Goal: Information Seeking & Learning: Learn about a topic

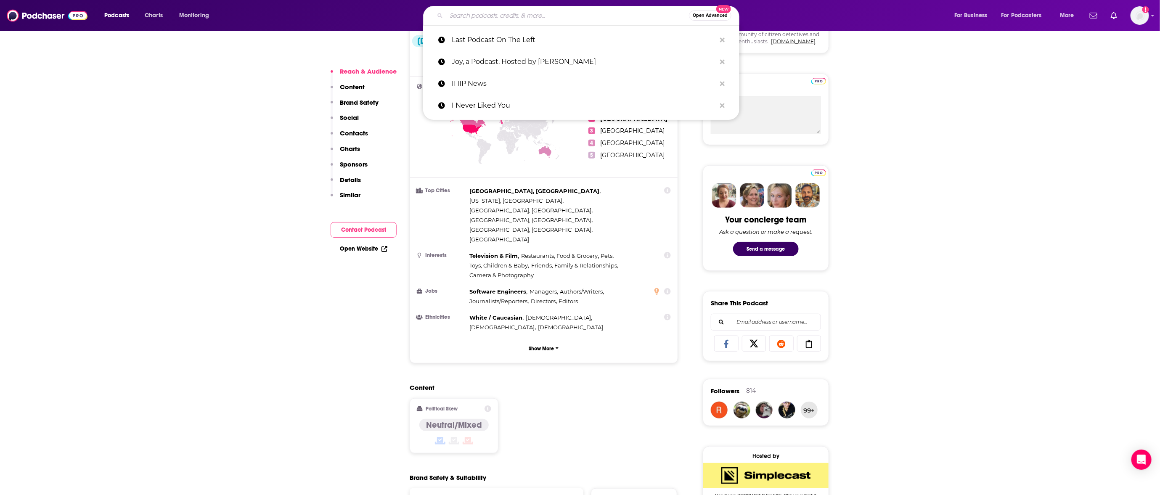
click at [498, 16] on input "Search podcasts, credits, & more..." at bounding box center [567, 15] width 243 height 13
paste input "Last Podcast On The Left"
type input "Last Podcast On The Left"
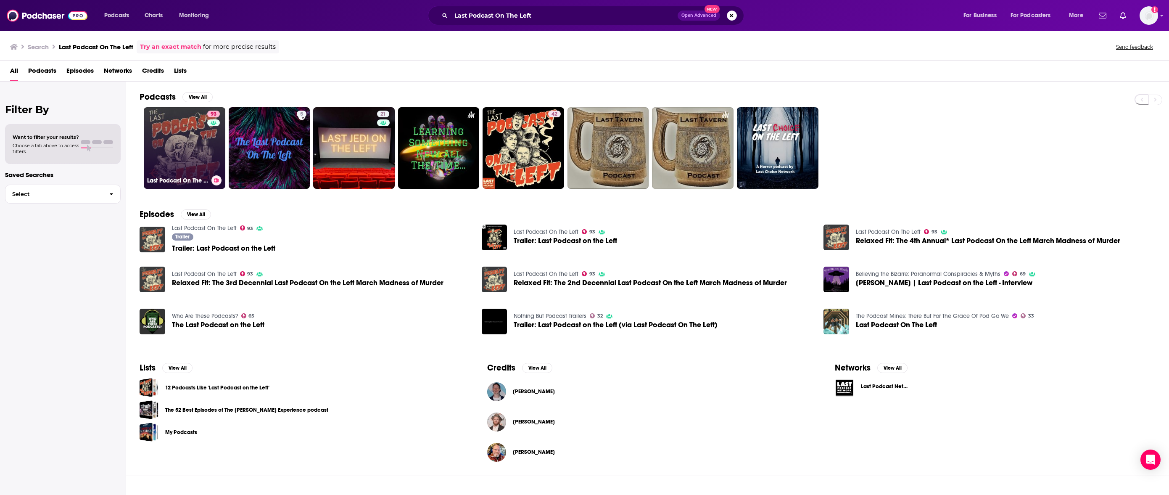
click at [175, 124] on link "93 Last Podcast On The Left" at bounding box center [185, 148] width 82 height 82
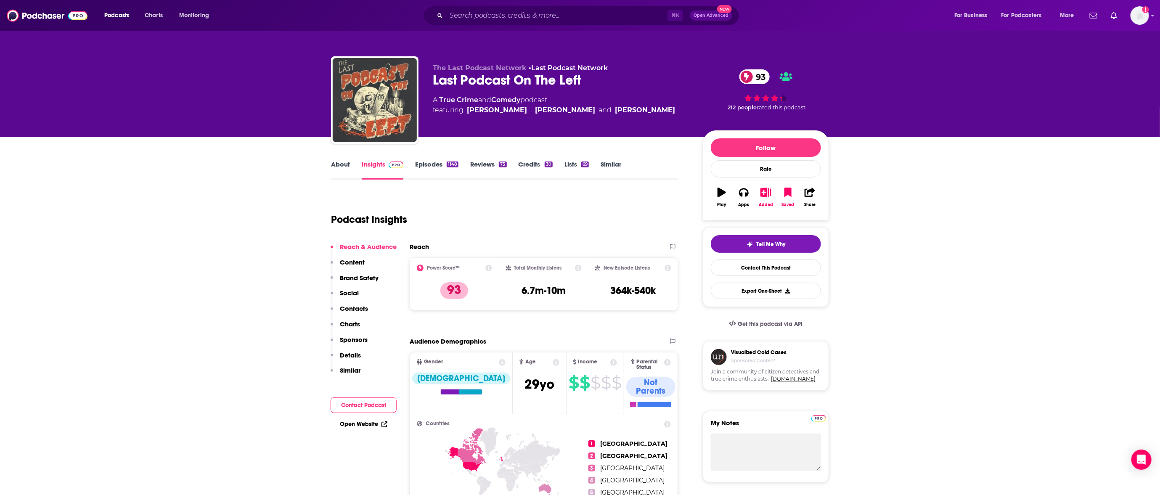
click at [440, 160] on link "Episodes 1148" at bounding box center [436, 169] width 43 height 19
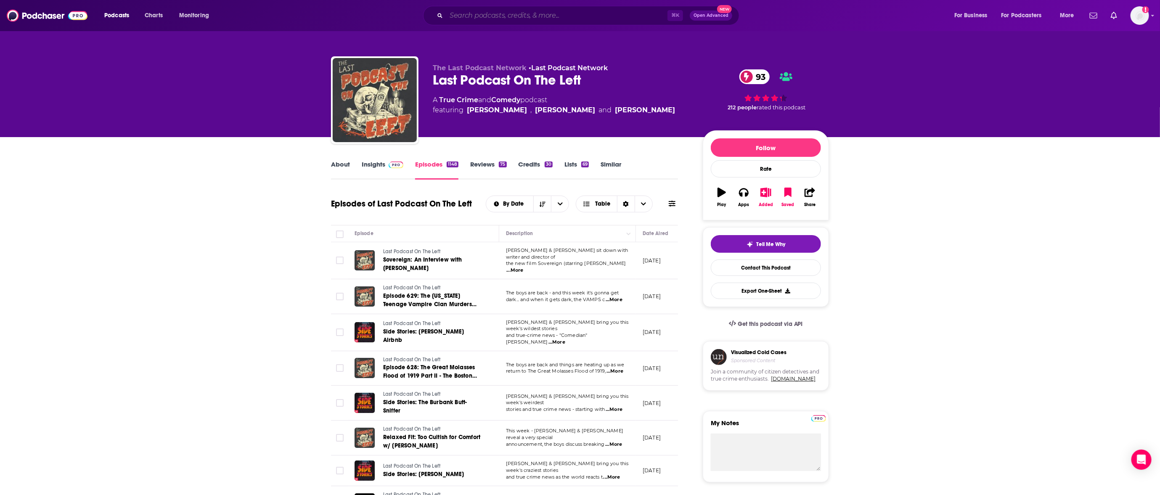
click at [565, 16] on input "Search podcasts, credits, & more..." at bounding box center [556, 15] width 221 height 13
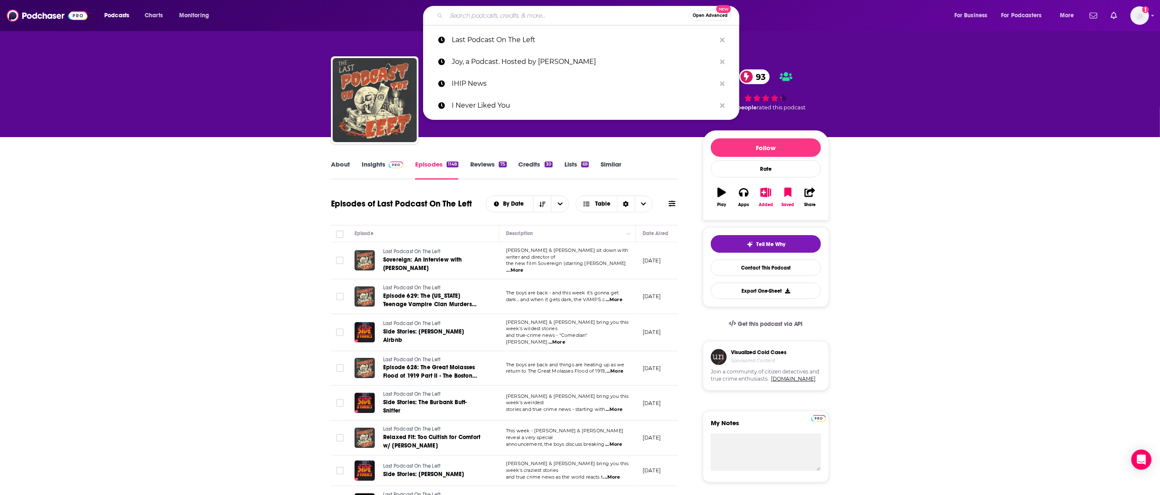
paste input "Mindful In Minutes Meditation"
type input "Mindful In Minutes Meditation"
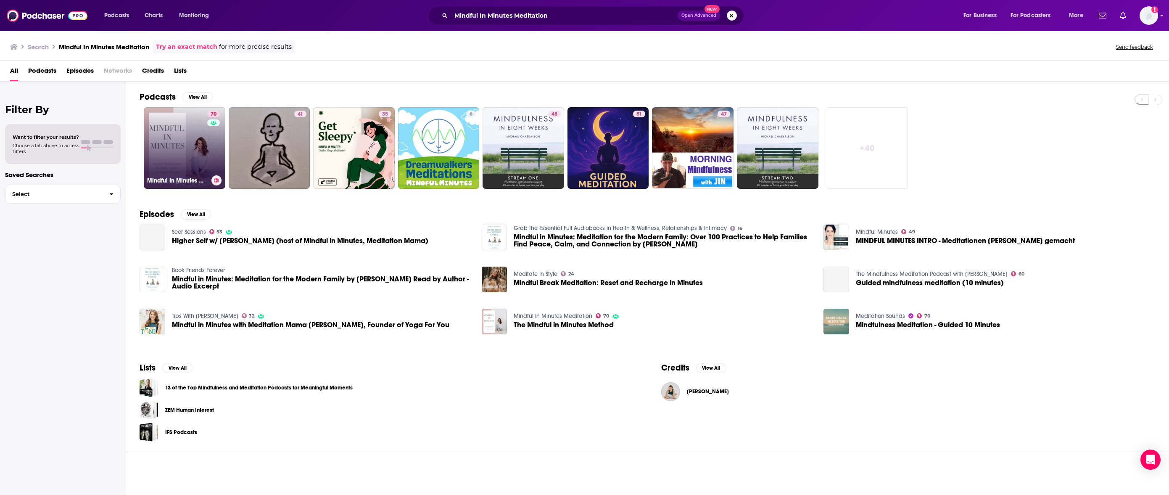
click at [174, 134] on link "70 Mindful In Minutes Meditation" at bounding box center [185, 148] width 82 height 82
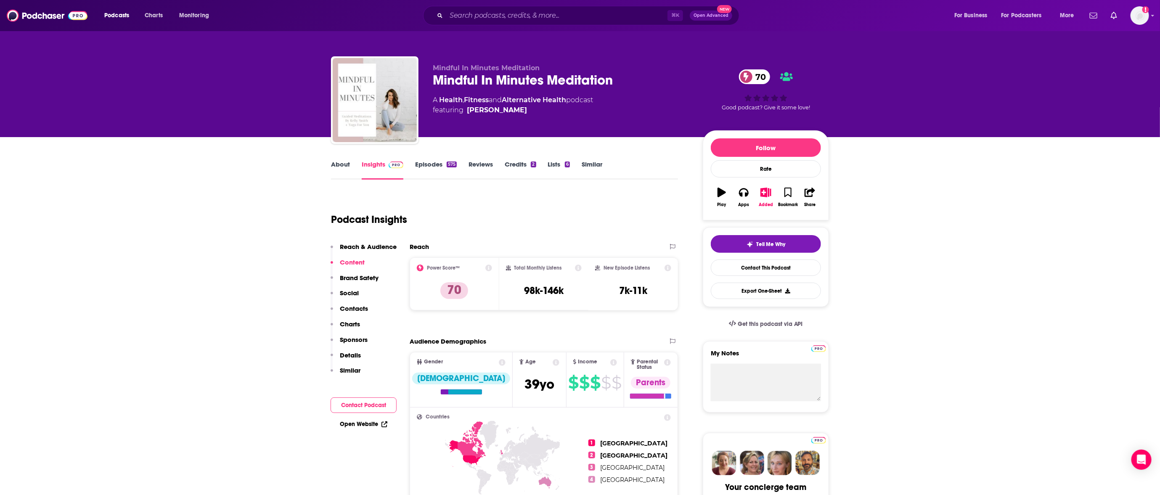
click at [426, 167] on link "Episodes 575" at bounding box center [436, 169] width 42 height 19
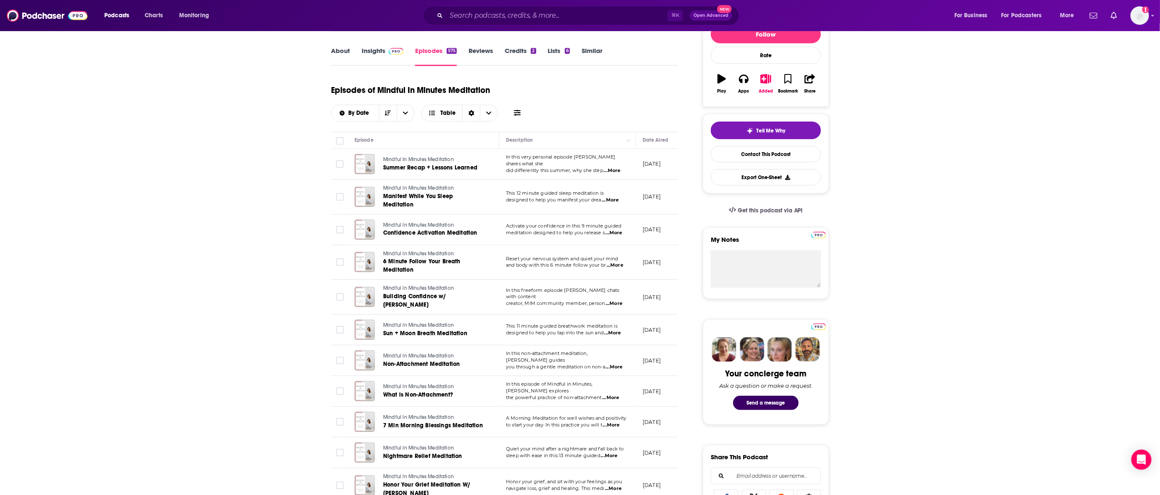
scroll to position [163, 0]
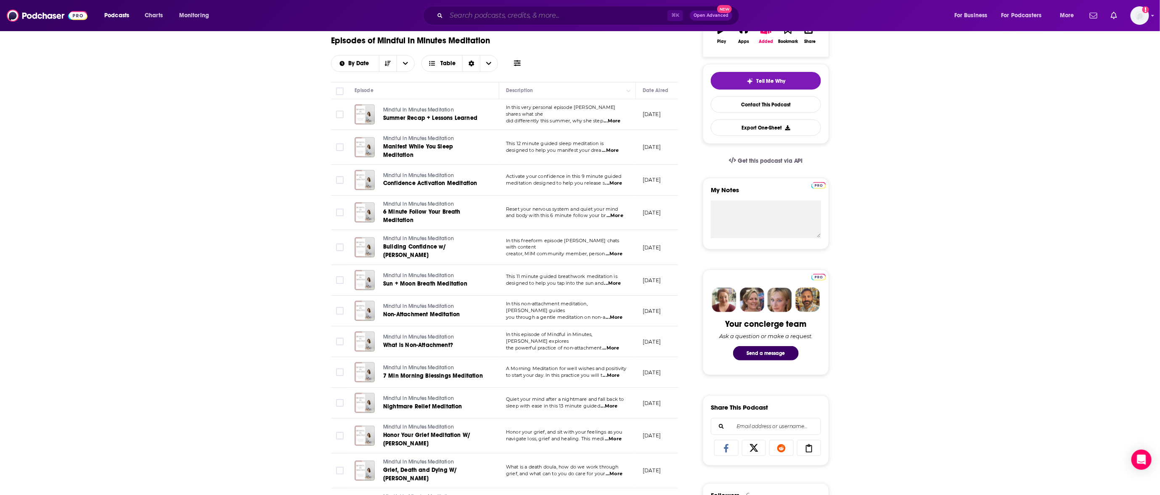
click at [600, 18] on input "Search podcasts, credits, & more..." at bounding box center [556, 15] width 221 height 13
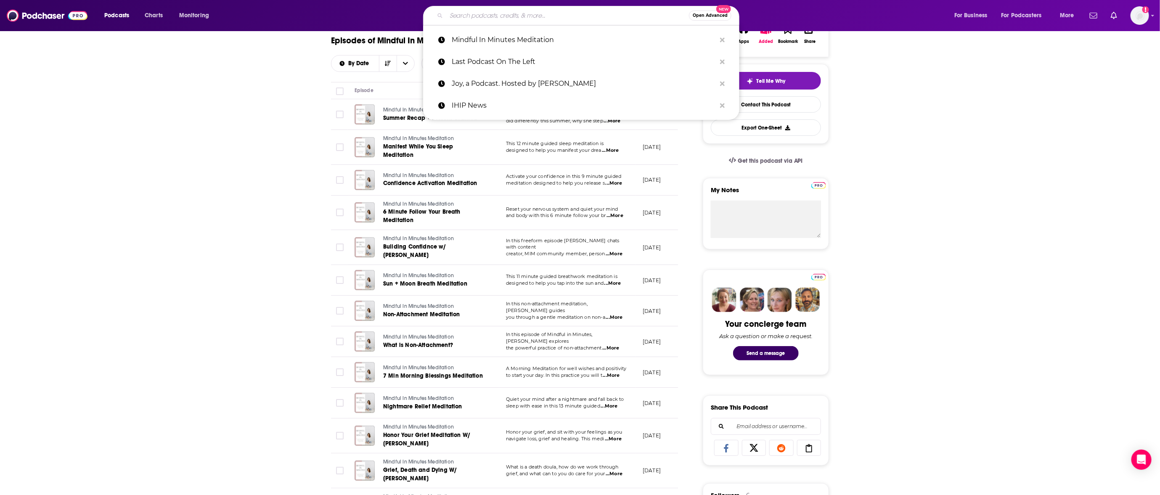
paste input "Murder With My Husband"
type input "Murder With My Husband"
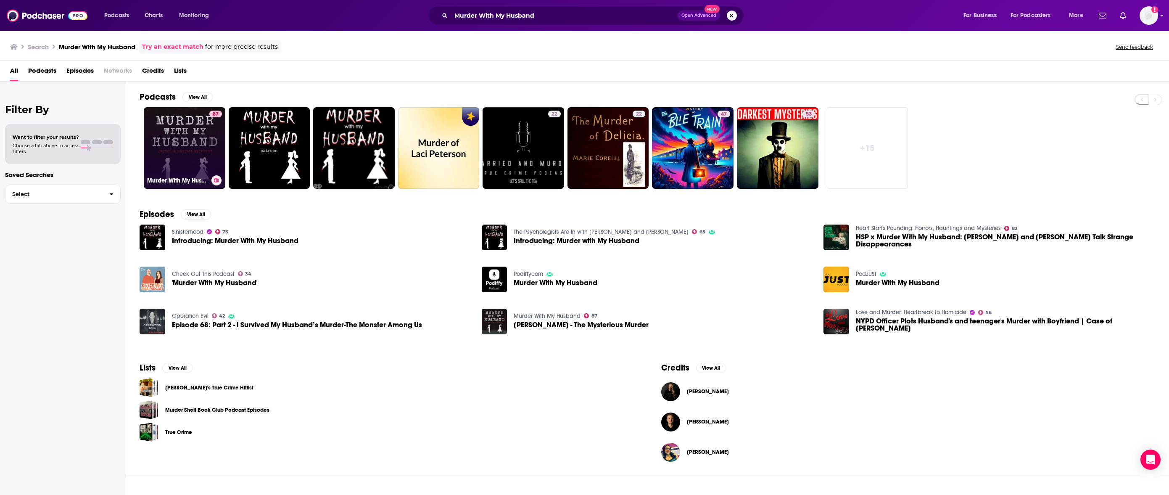
click at [189, 140] on link "87 Murder With My Husband" at bounding box center [185, 148] width 82 height 82
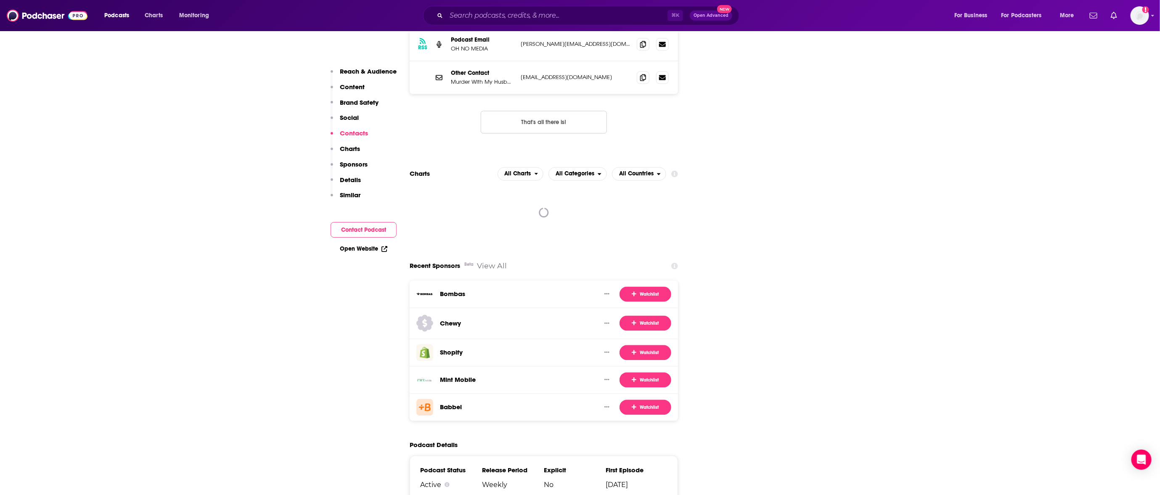
scroll to position [1360, 0]
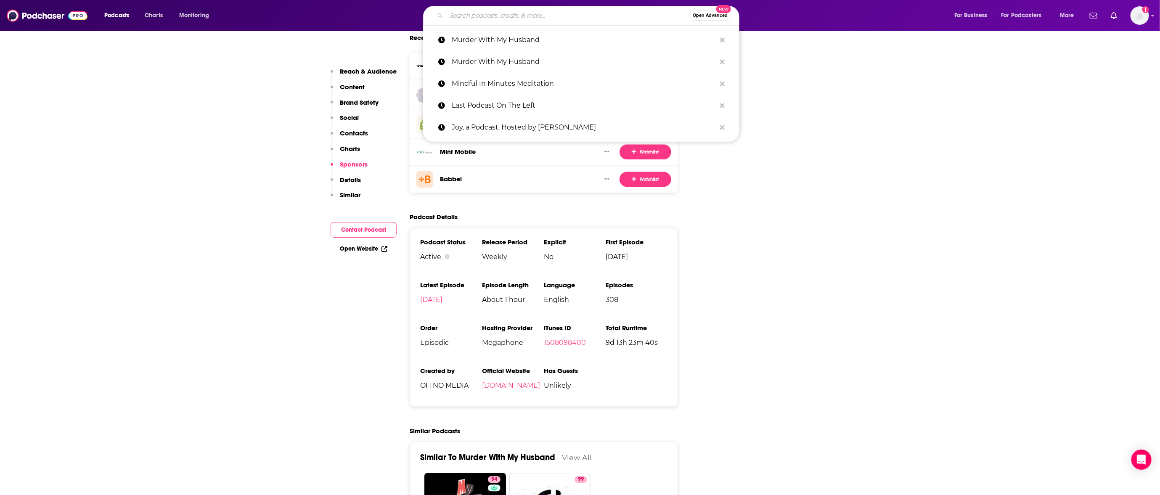
click at [514, 14] on input "Search podcasts, credits, & more..." at bounding box center [567, 15] width 243 height 13
paste input "[PERSON_NAME] the Lawyer"
type input "[PERSON_NAME] the Lawyer"
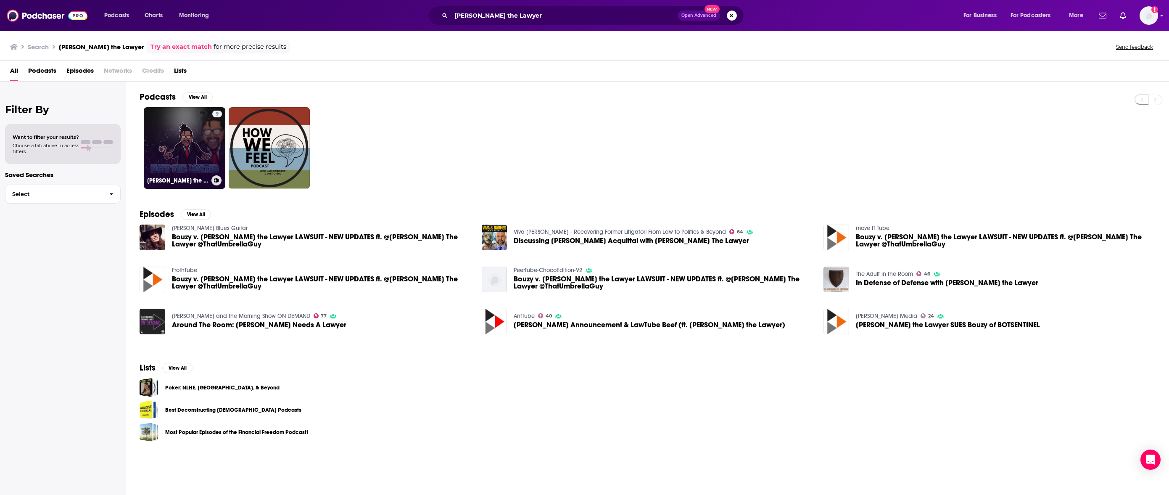
click at [182, 148] on link "9 [PERSON_NAME] the Lawyer" at bounding box center [185, 148] width 82 height 82
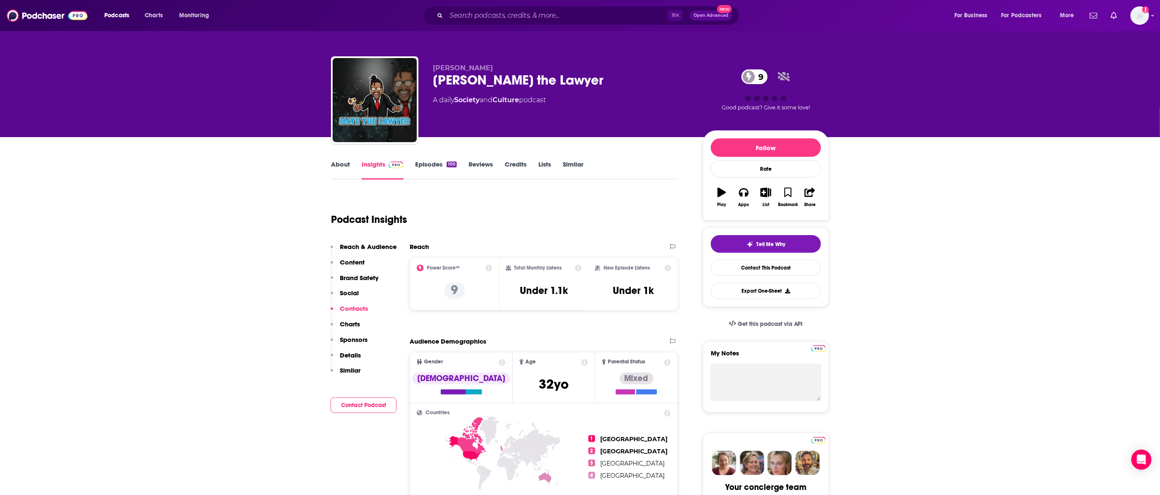
click at [432, 166] on link "Episodes 100" at bounding box center [436, 169] width 42 height 19
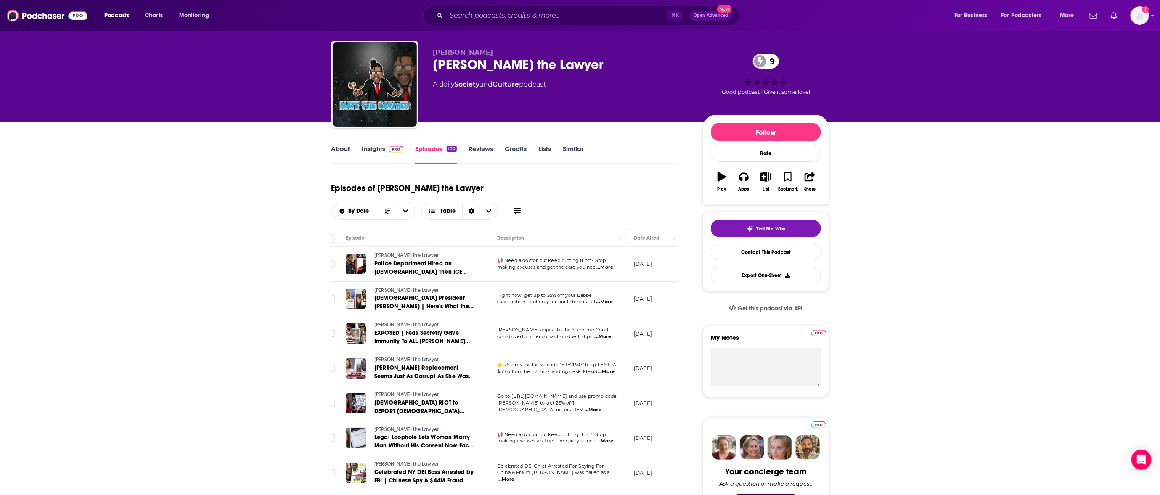
scroll to position [144, 0]
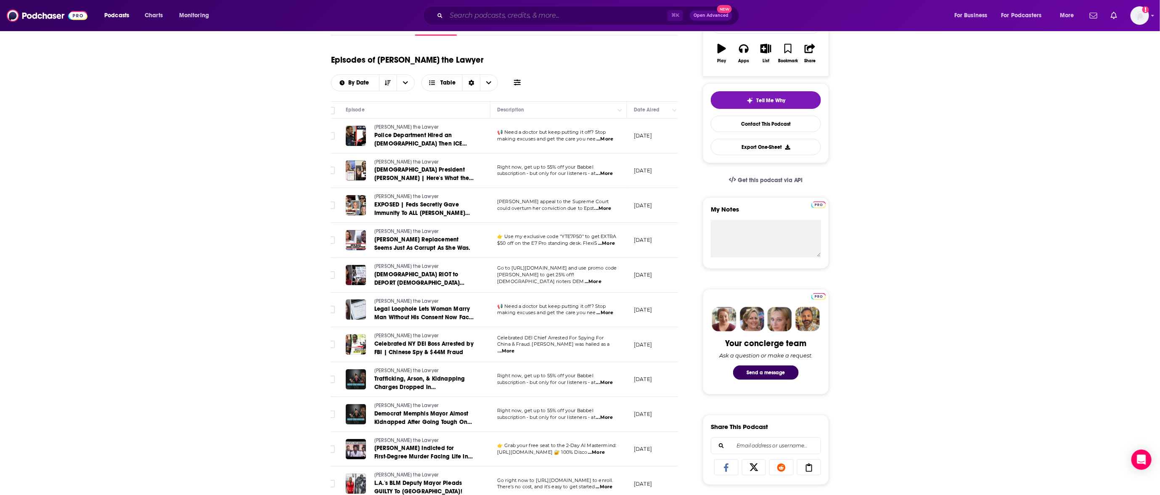
click at [552, 20] on input "Search podcasts, credits, & more..." at bounding box center [556, 15] width 221 height 13
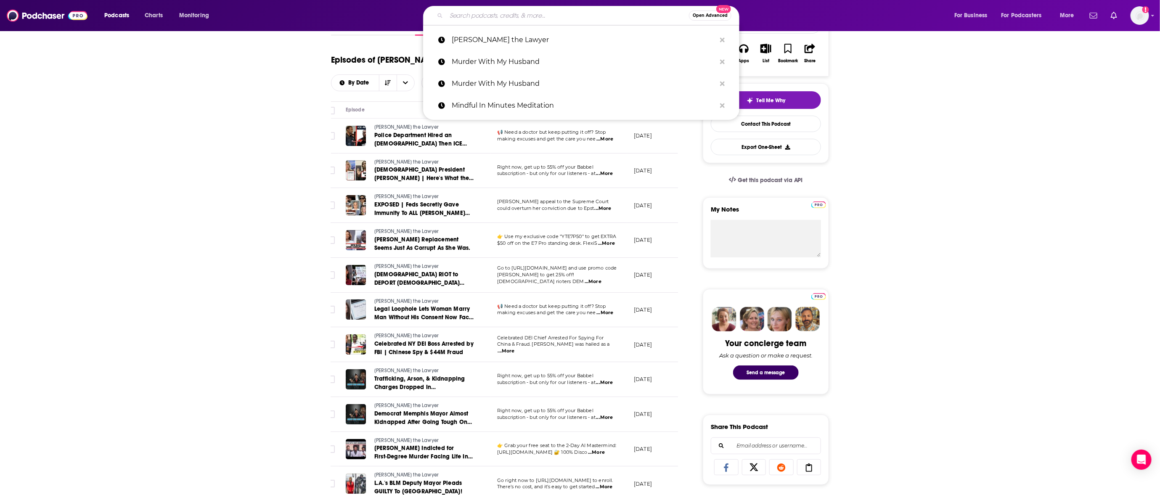
paste input "Nats Chat"
type input "Nats Chat"
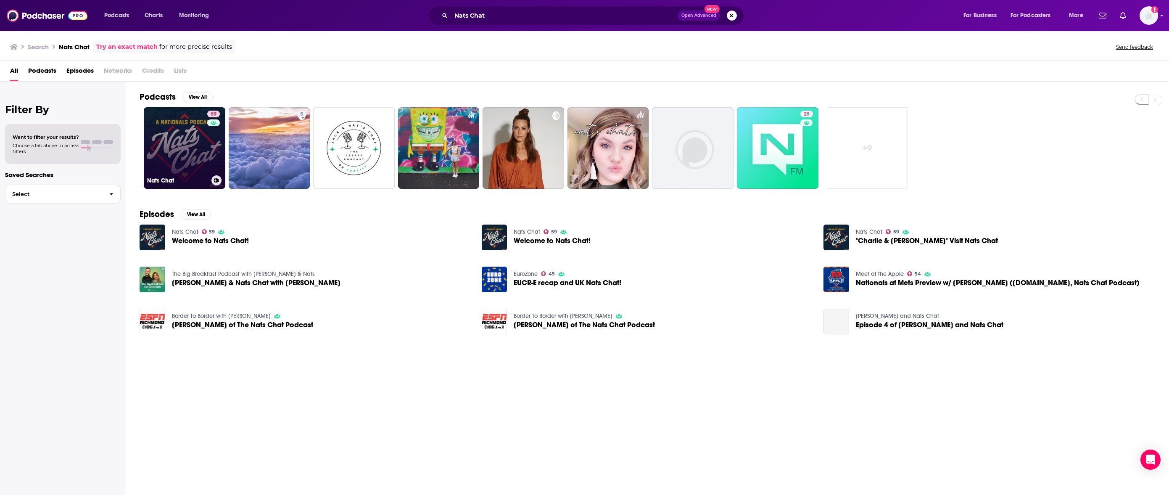
click at [166, 139] on link "59 Nats Chat" at bounding box center [185, 148] width 82 height 82
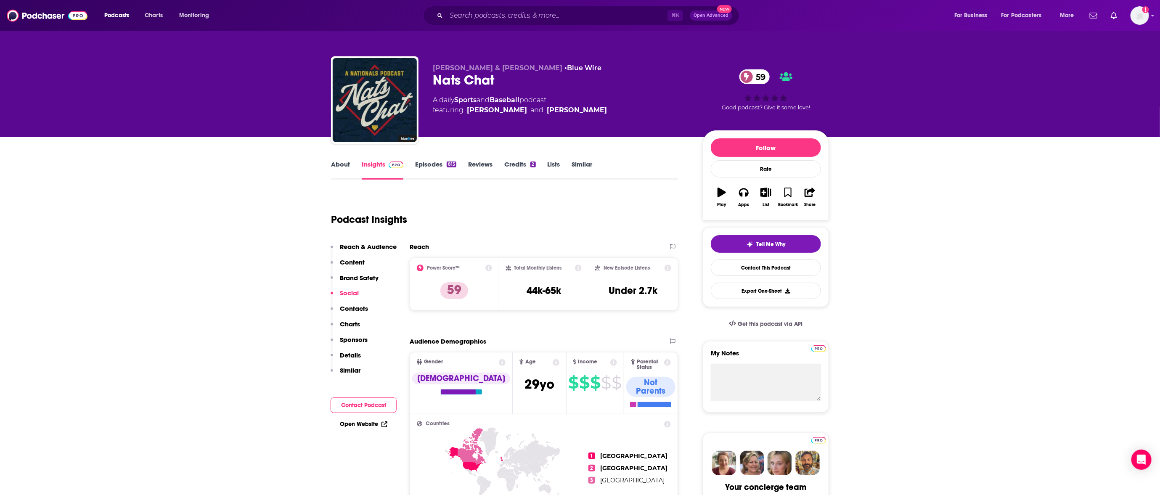
click at [432, 171] on link "Episodes 815" at bounding box center [435, 169] width 41 height 19
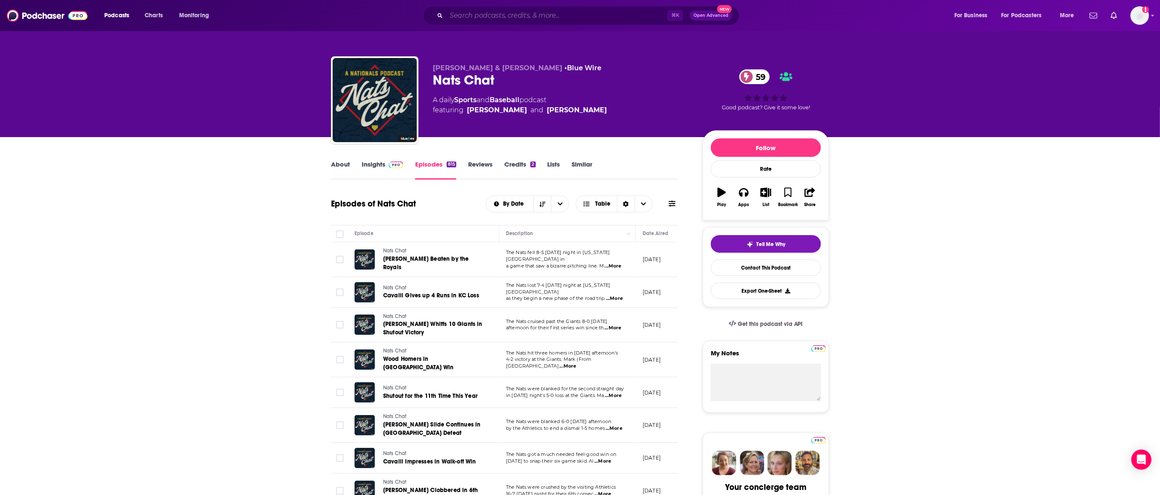
click at [571, 13] on input "Search podcasts, credits, & more..." at bounding box center [556, 15] width 221 height 13
paste input "Never Not Funny: The [PERSON_NAME] Podcast"
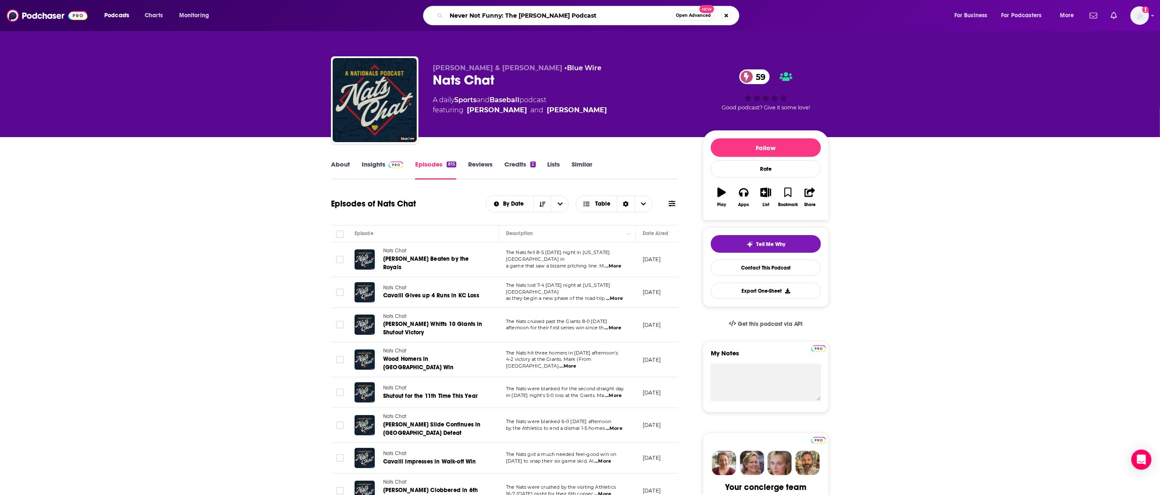
type input "Never Not Funny: The [PERSON_NAME] Podcast"
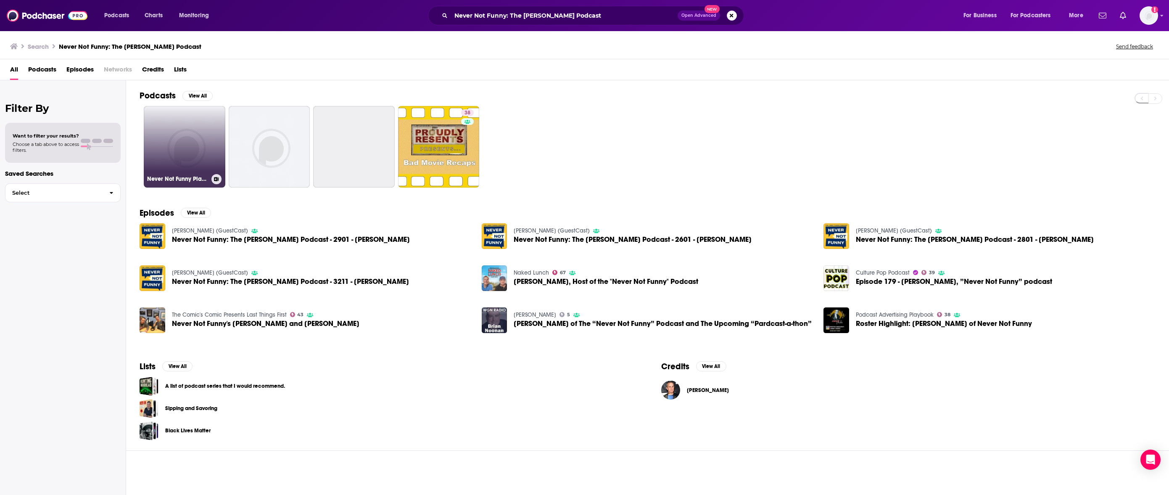
click at [191, 130] on link "Never Not Funny Players Club - Season 20" at bounding box center [185, 147] width 82 height 82
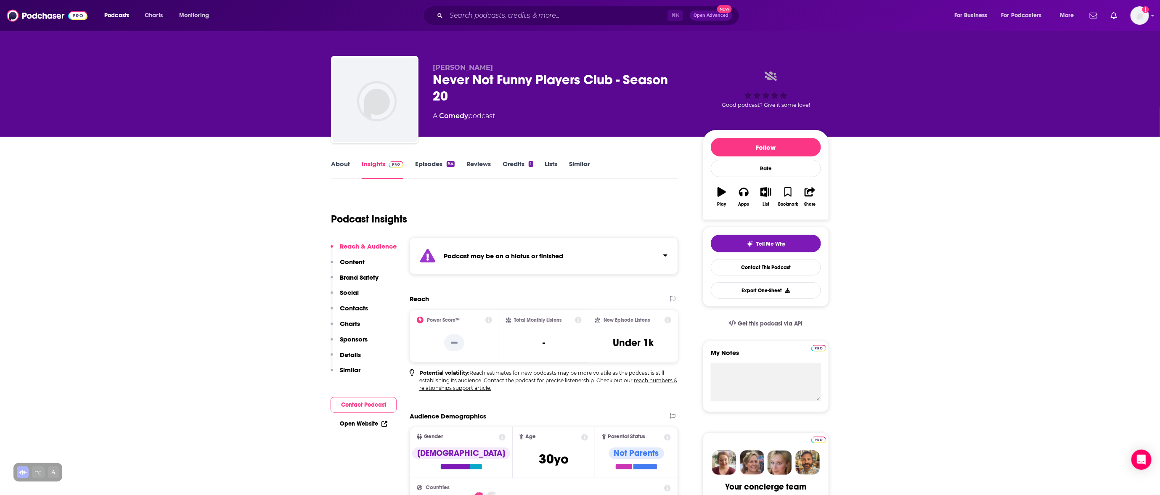
scroll to position [22, 0]
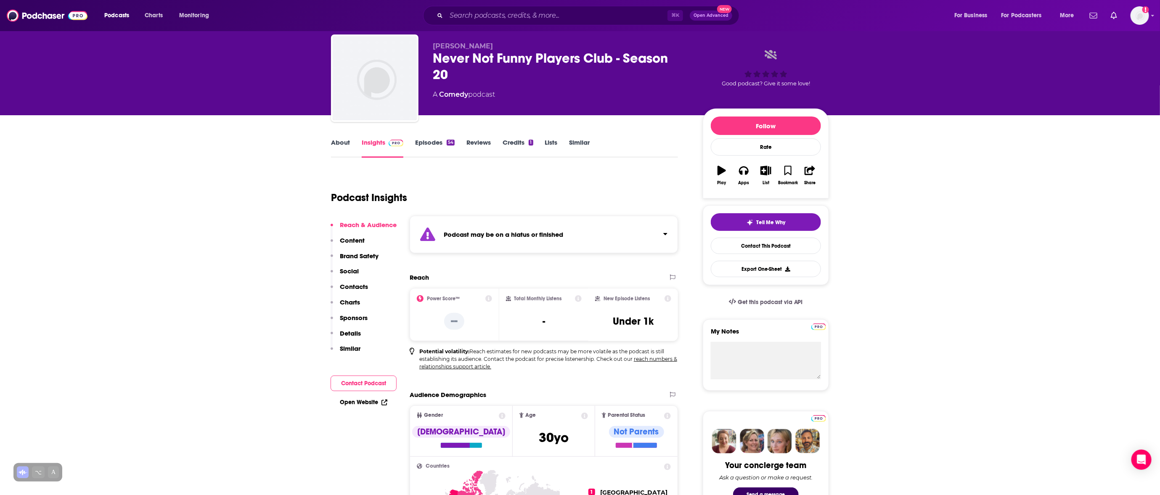
click at [447, 145] on link "Episodes 54" at bounding box center [435, 147] width 40 height 19
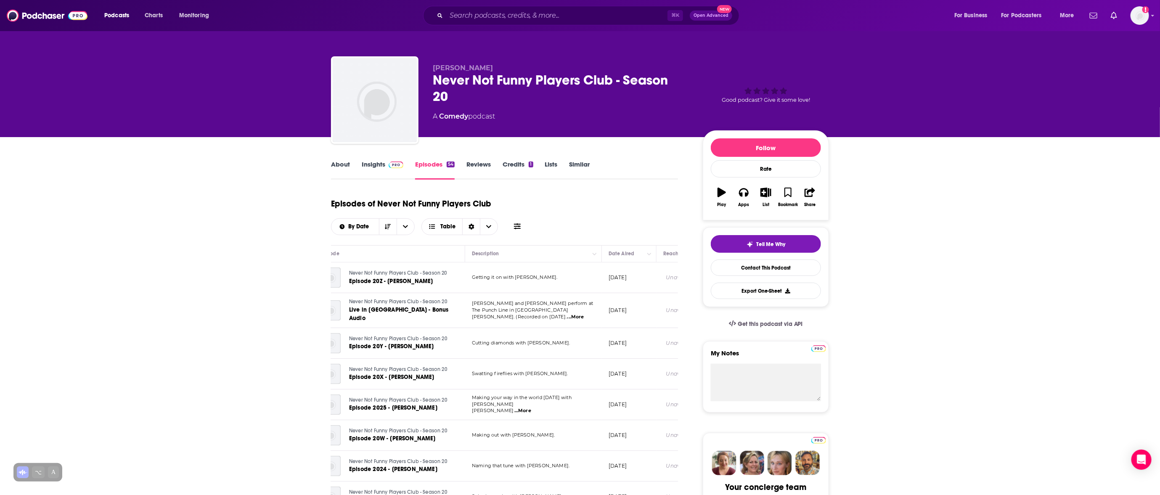
scroll to position [0, 35]
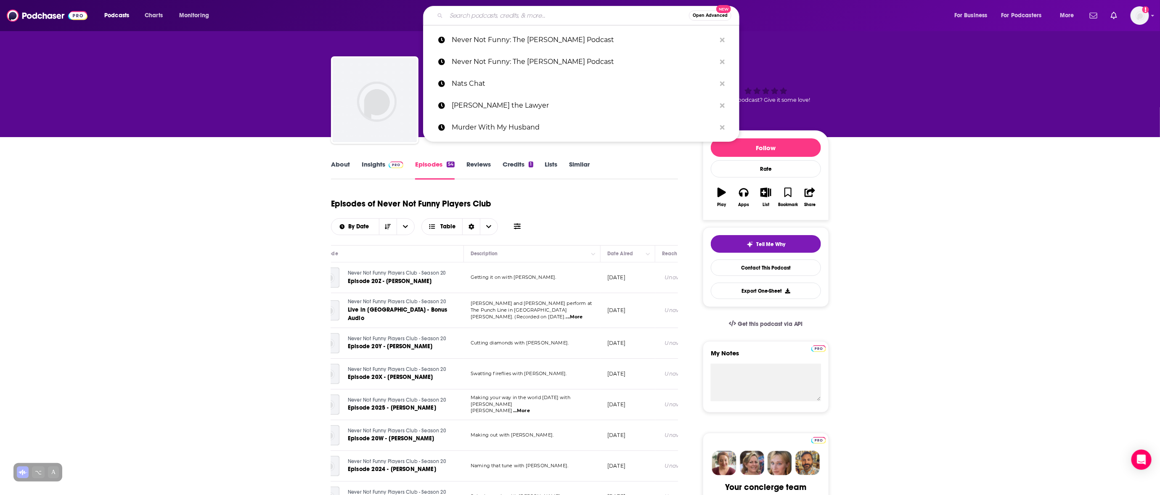
click at [518, 10] on input "Search podcasts, credits, & more..." at bounding box center [567, 15] width 243 height 13
paste input "Never Not Funny: The [PERSON_NAME] Podcast"
type input "Never Not Funny: The [PERSON_NAME] Podcast"
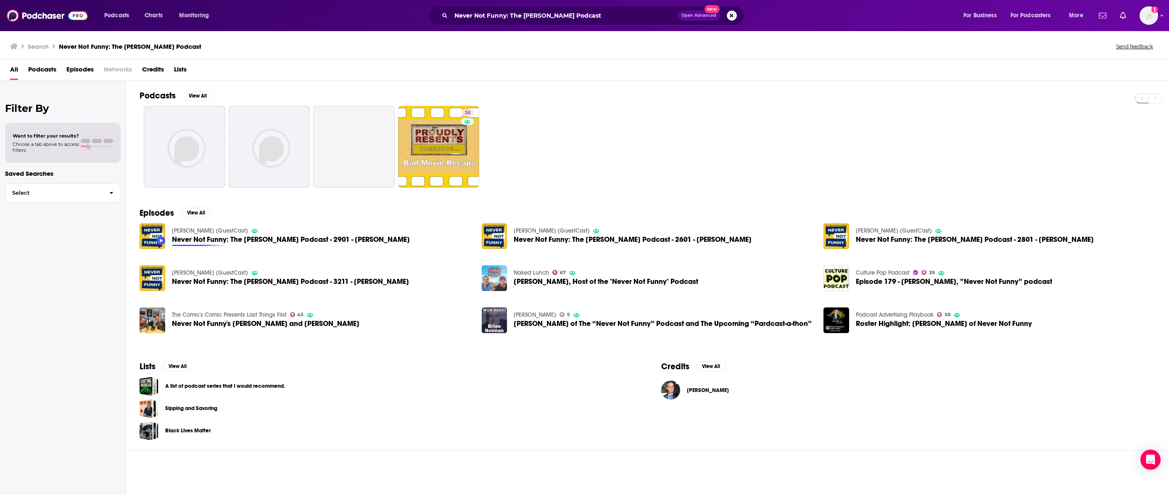
click at [219, 238] on span "Never Not Funny: The [PERSON_NAME] Podcast - 2901 - [PERSON_NAME]" at bounding box center [291, 239] width 238 height 7
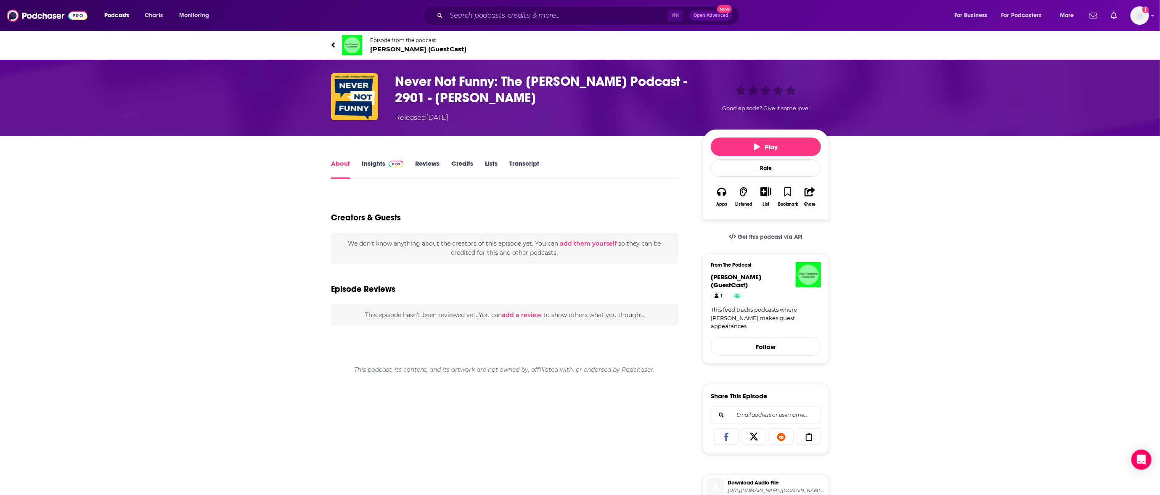
click at [454, 96] on h1 "Never Not Funny: The [PERSON_NAME] Podcast - 2901 - [PERSON_NAME]" at bounding box center [542, 89] width 294 height 33
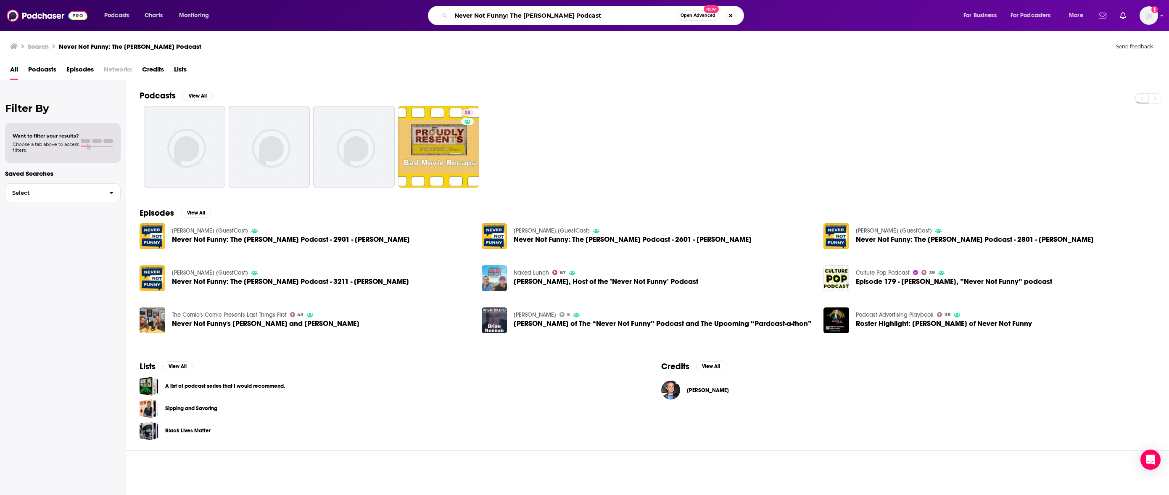
drag, startPoint x: 608, startPoint y: 17, endPoint x: 382, endPoint y: 13, distance: 225.4
click at [382, 13] on div "Never Not Funny: The [PERSON_NAME] Podcast Open Advanced New" at bounding box center [593, 15] width 721 height 19
paste input "Out of Character"
type input "Out of Character"
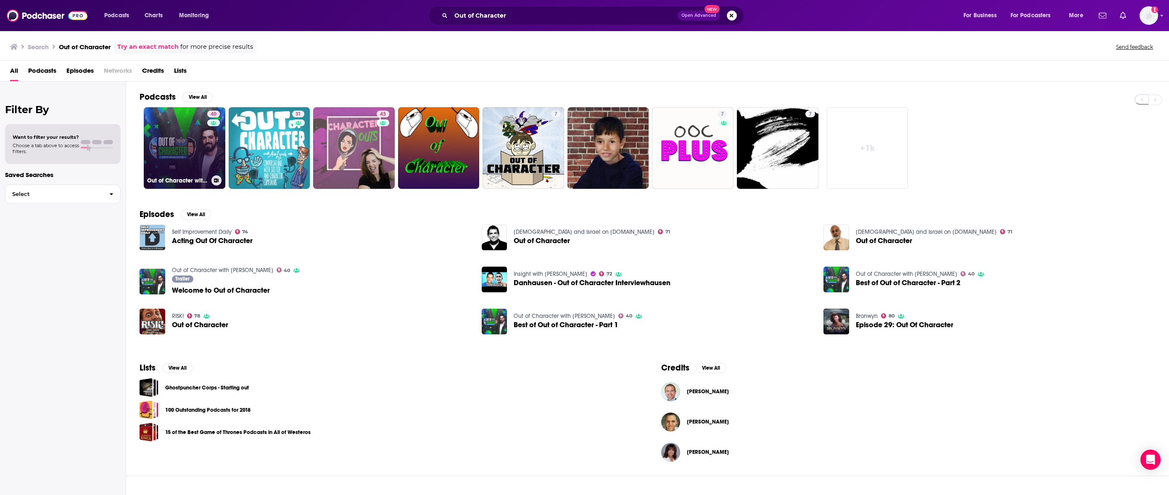
click at [169, 137] on link "40 Out of Character with [PERSON_NAME]" at bounding box center [185, 148] width 82 height 82
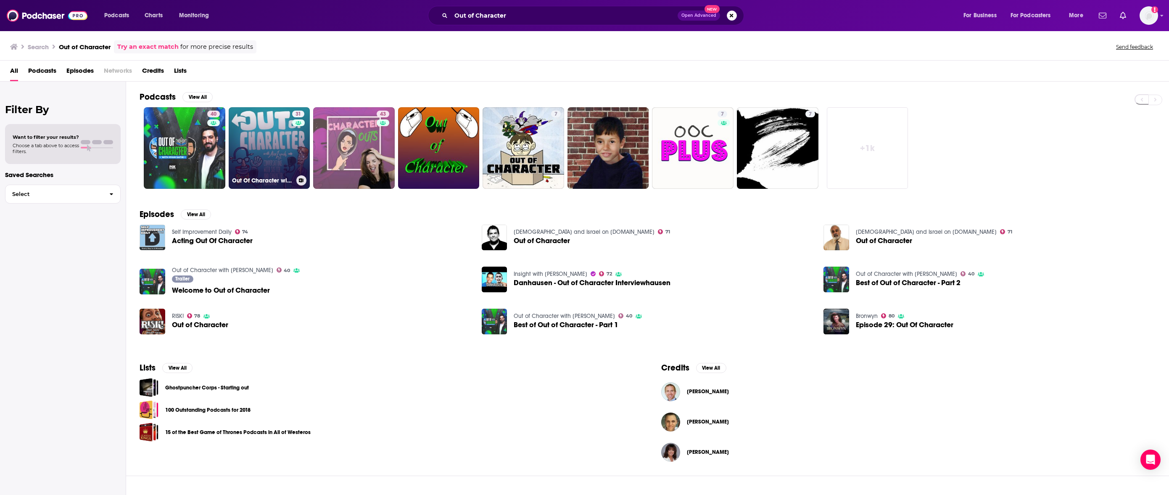
click at [274, 130] on link "31 Out Of Character with [PERSON_NAME]: Conversations with Sketch and Character…" at bounding box center [270, 148] width 82 height 82
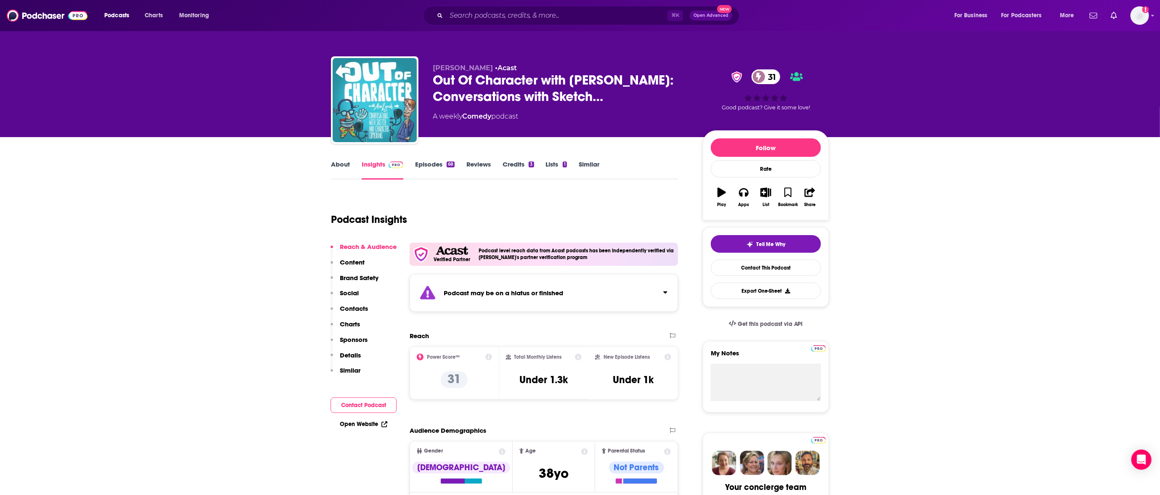
click at [432, 165] on link "Episodes 68" at bounding box center [435, 169] width 40 height 19
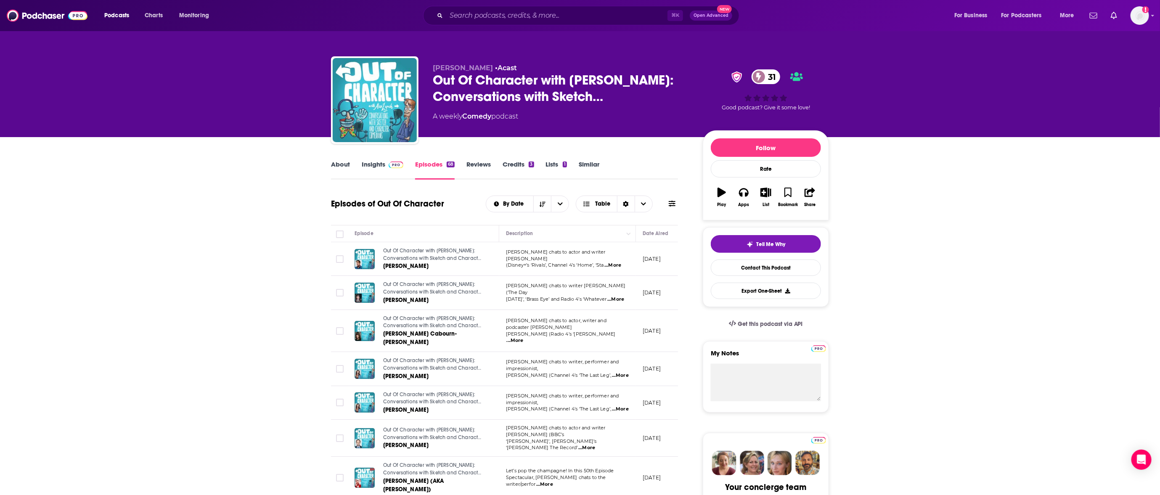
click at [577, 12] on input "Search podcasts, credits, & more..." at bounding box center [556, 15] width 221 height 13
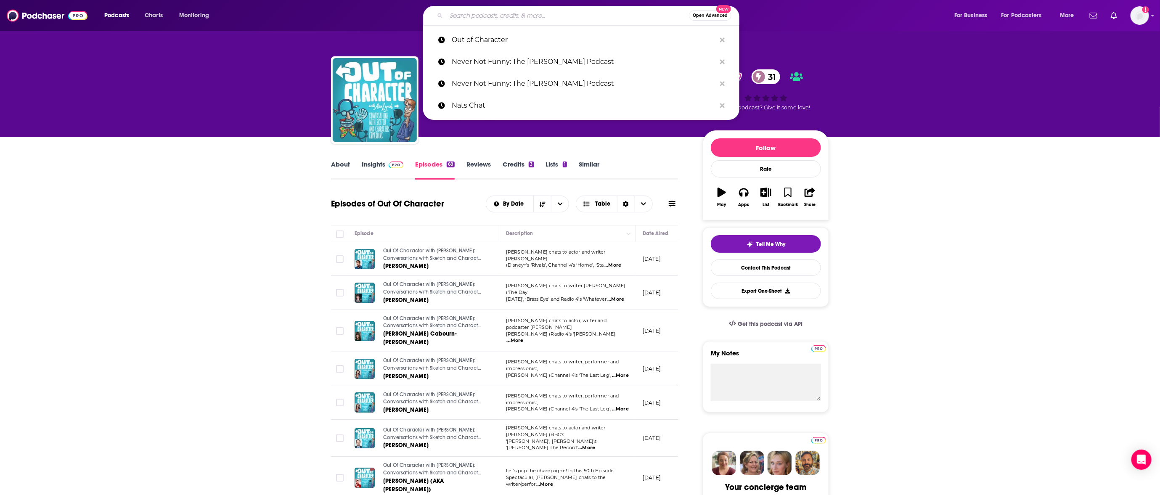
paste input "Outside/In"
type input "Outside/In"
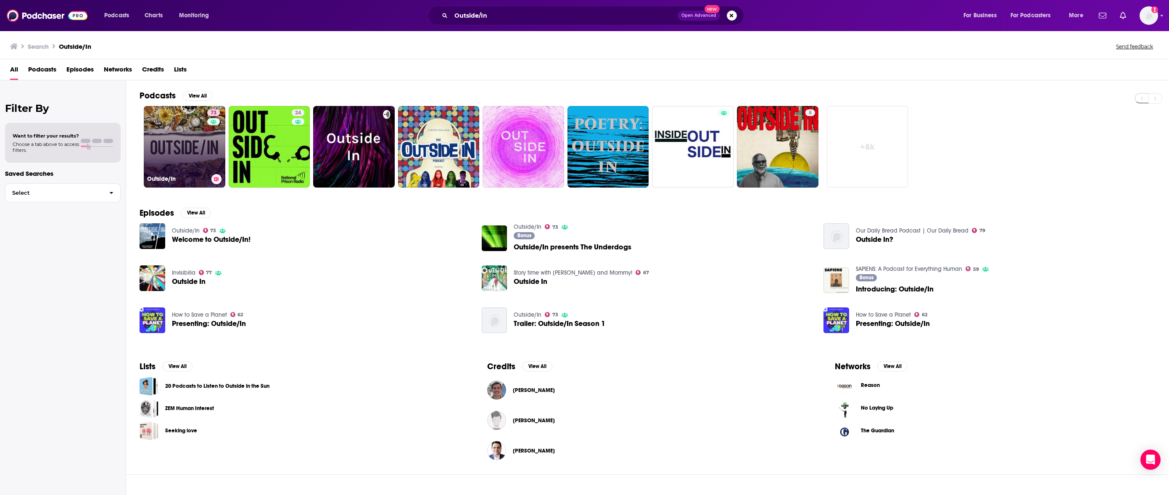
click at [175, 156] on link "73 Outside/In" at bounding box center [185, 147] width 82 height 82
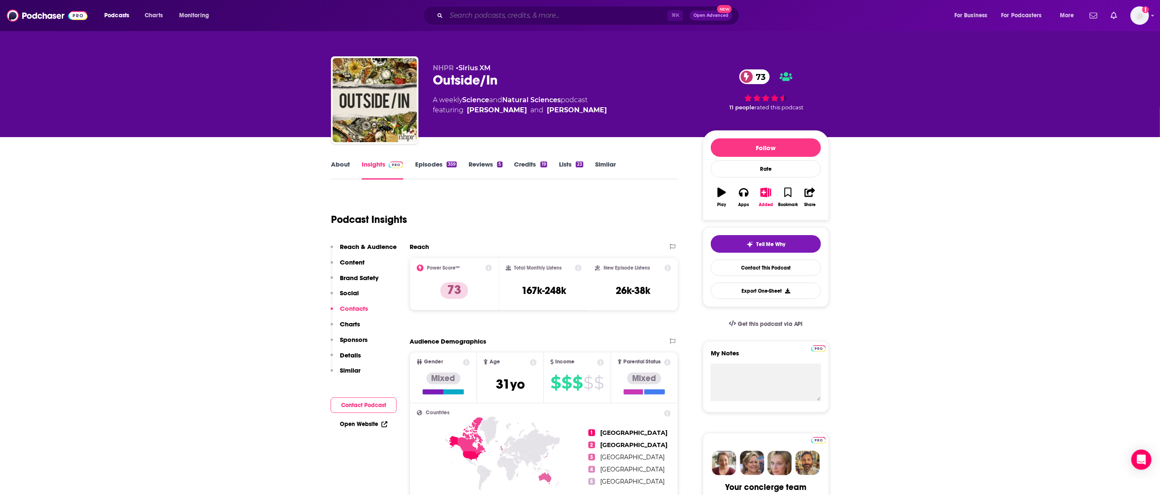
click at [468, 21] on input "Search podcasts, credits, & more..." at bounding box center [556, 15] width 221 height 13
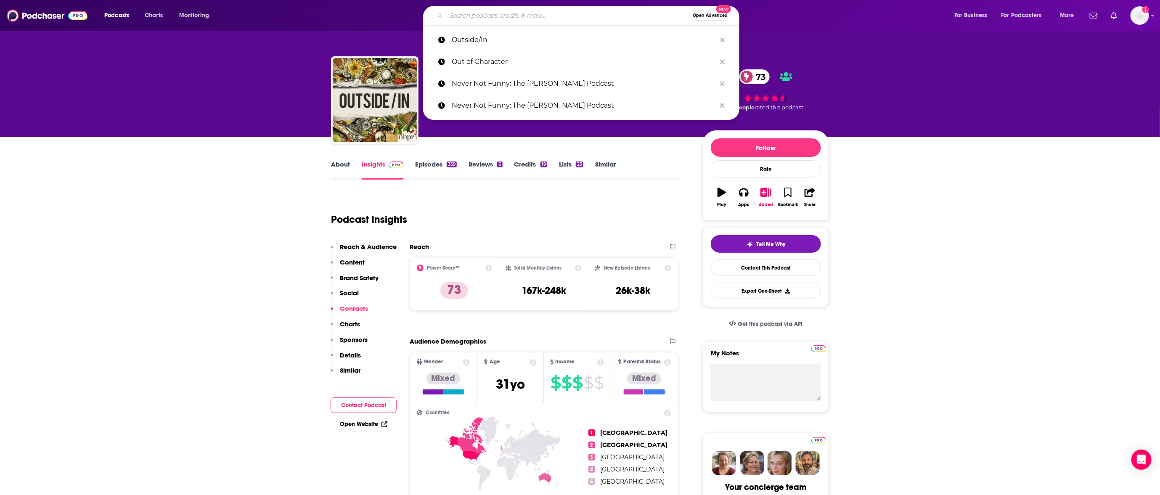
paste input "Pantsuit Politics"
type input "Pantsuit Politics"
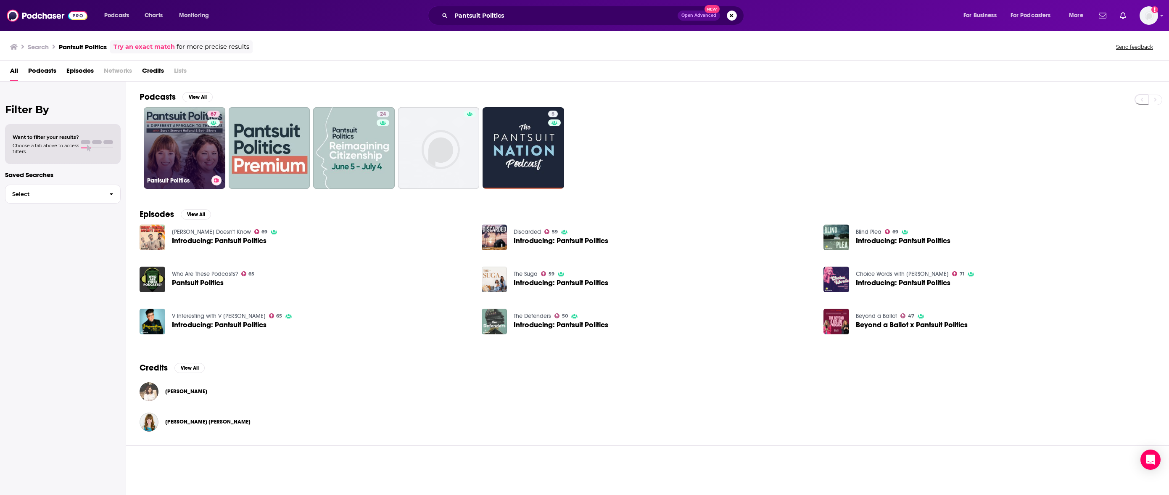
click at [171, 128] on link "67 Pantsuit Politics" at bounding box center [185, 148] width 82 height 82
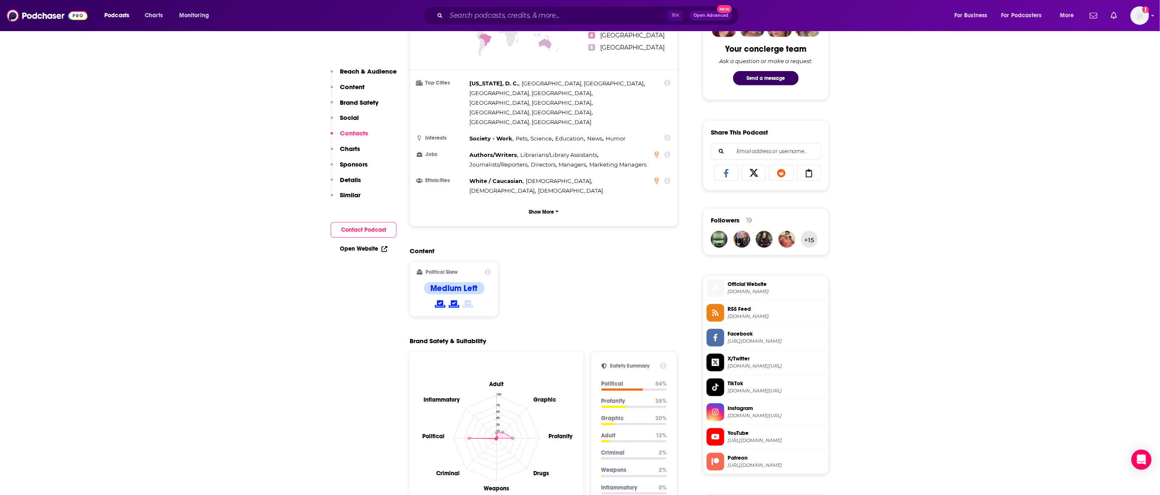
scroll to position [335, 0]
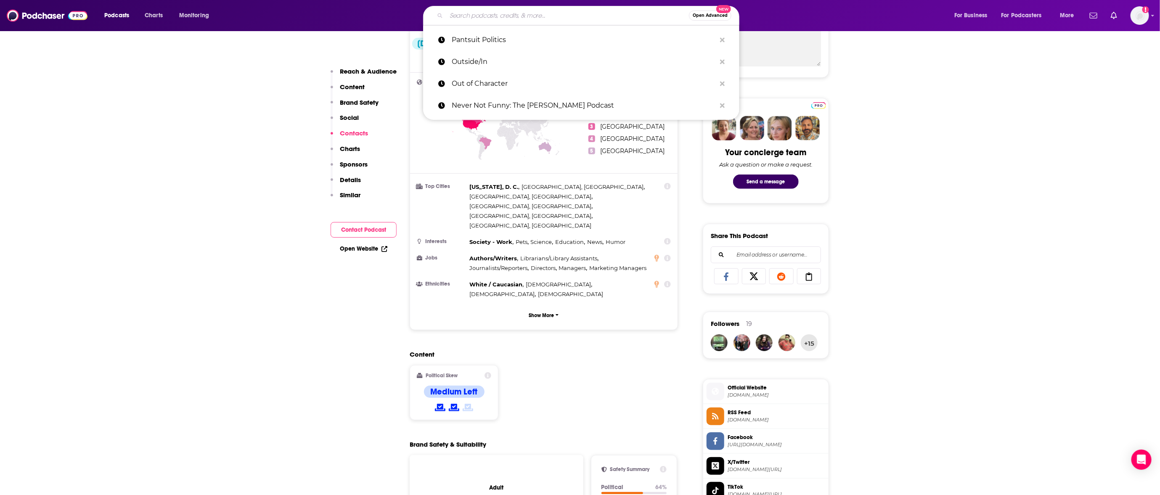
click at [516, 16] on input "Search podcasts, credits, & more..." at bounding box center [567, 15] width 243 height 13
paste input "ReactCAST"
type input "ReactCAST"
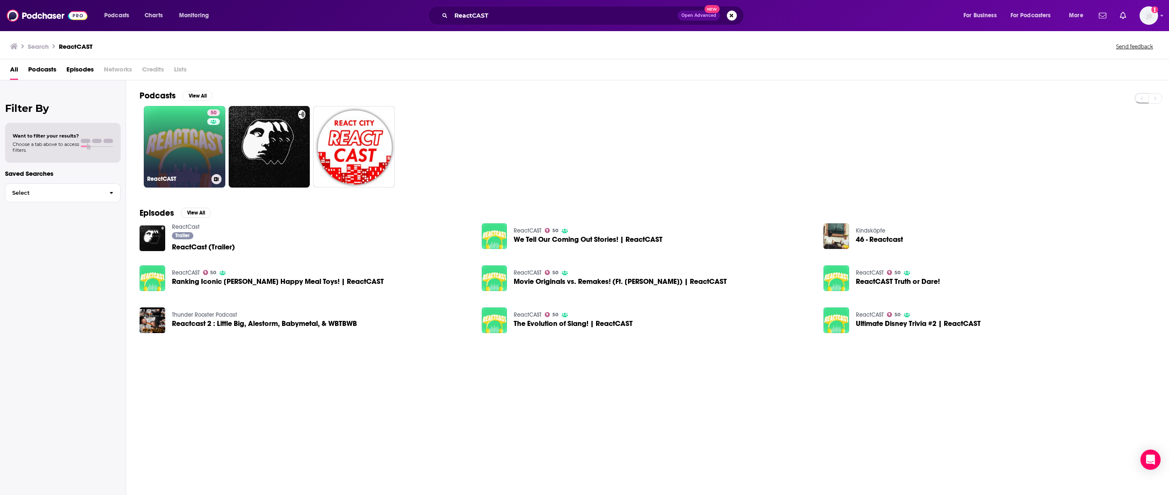
click at [166, 127] on link "50 ReactCAST" at bounding box center [185, 147] width 82 height 82
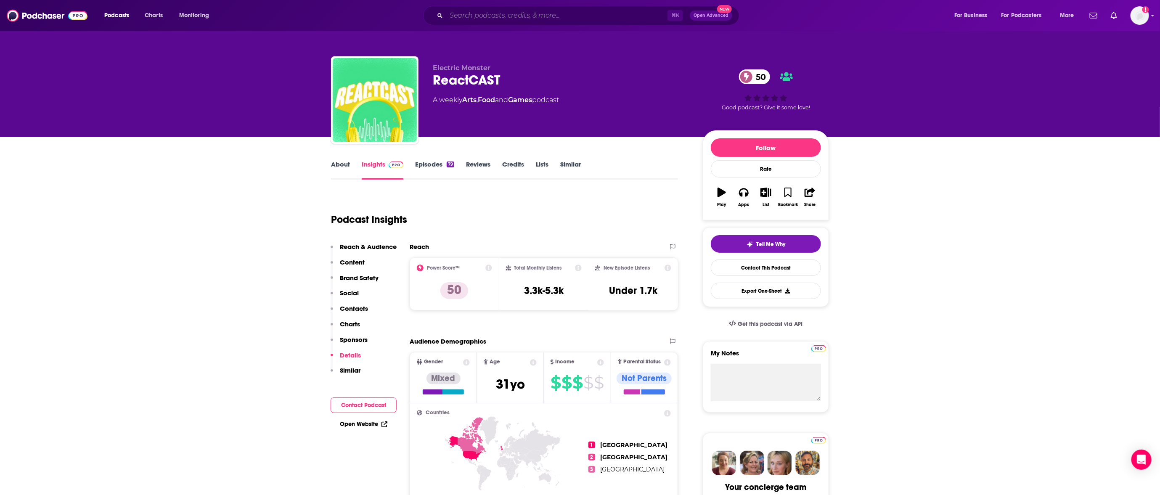
click at [611, 13] on input "Search podcasts, credits, & more..." at bounding box center [556, 15] width 221 height 13
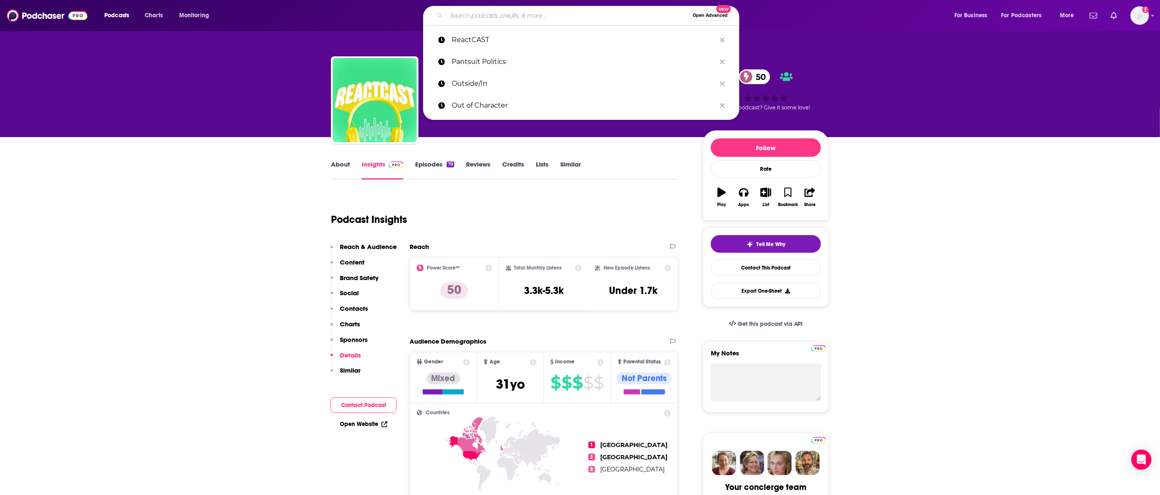
paste input "Romancing the Pod"
type input "Romancing the Pod"
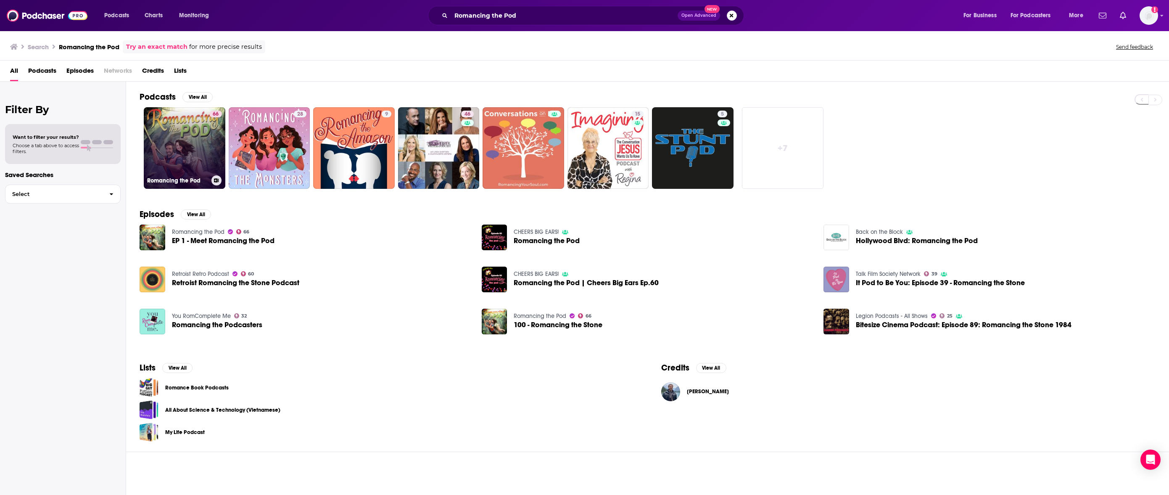
click at [160, 147] on link "66 Romancing the Pod" at bounding box center [185, 148] width 82 height 82
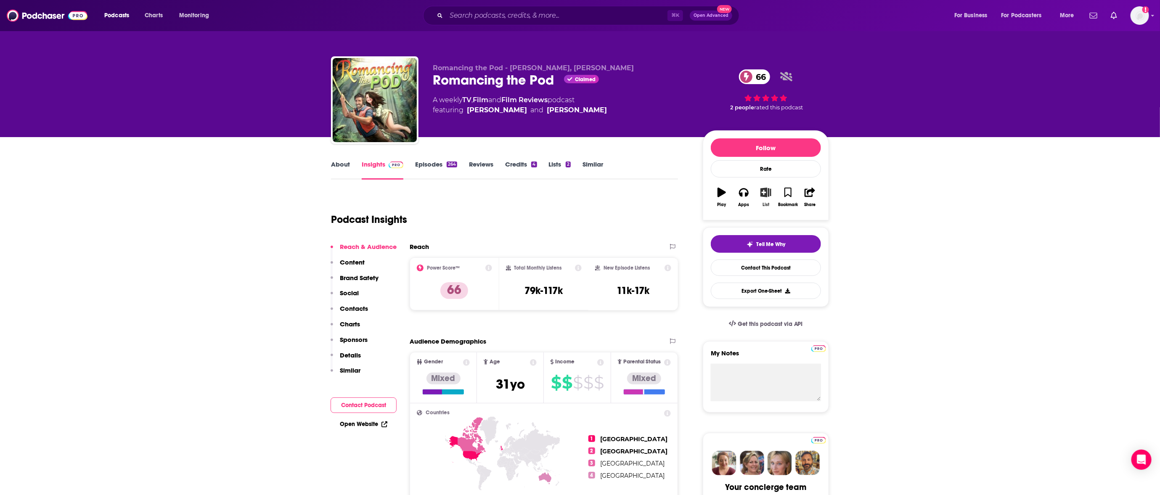
click at [766, 196] on icon "button" at bounding box center [766, 192] width 11 height 9
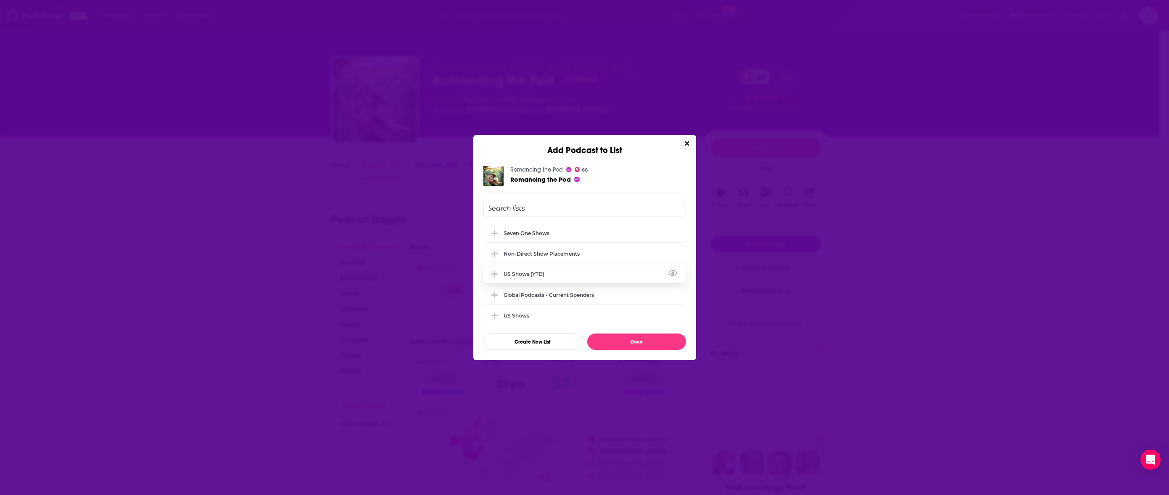
click at [554, 270] on div "US Shows (YTD)" at bounding box center [585, 273] width 203 height 18
click at [631, 341] on button "Done" at bounding box center [636, 341] width 99 height 16
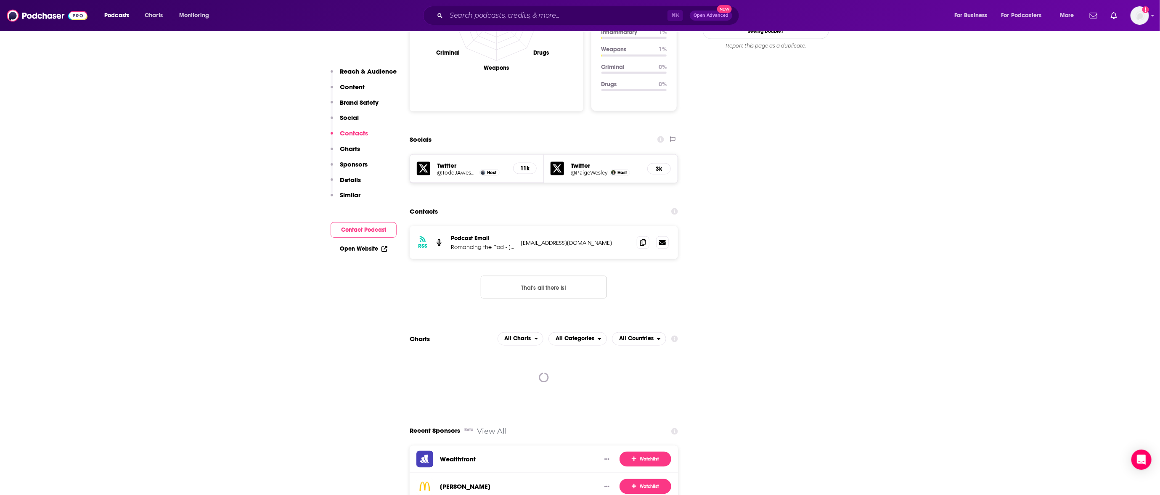
scroll to position [1125, 0]
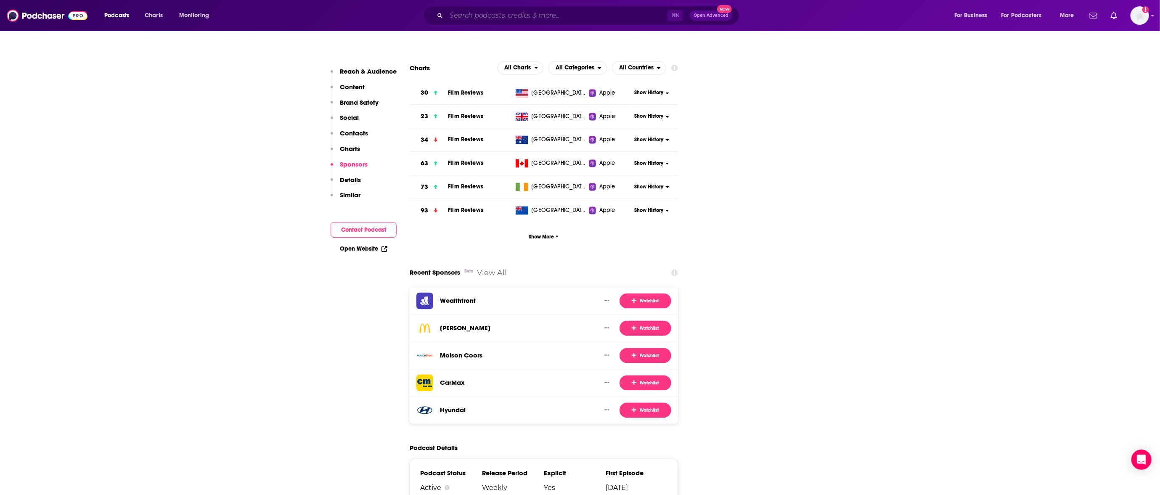
click at [563, 11] on input "Search podcasts, credits, & more..." at bounding box center [556, 15] width 221 height 13
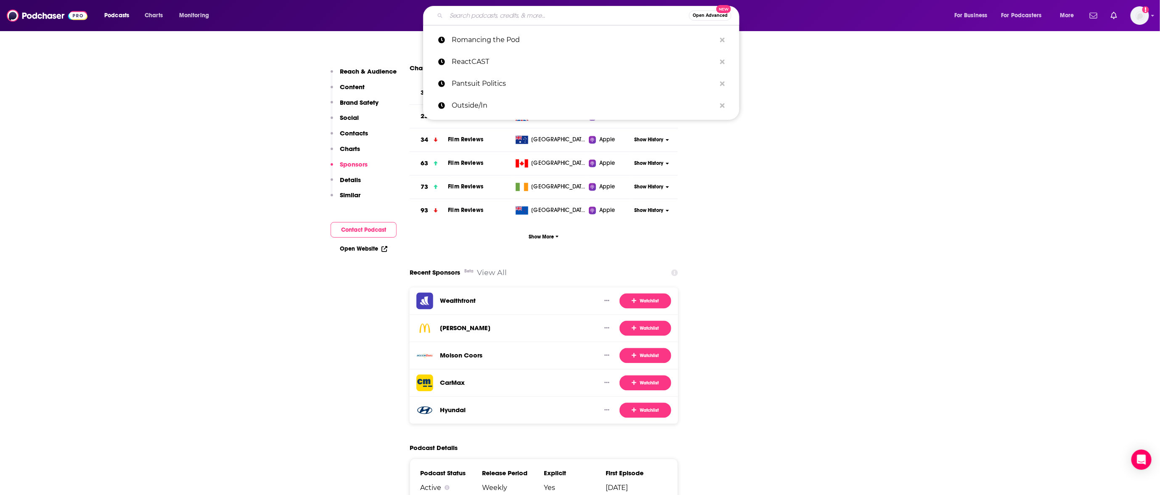
paste input "RotoWire Fantasy Baseball Podcast"
type input "RotoWire Fantasy Baseball Podcast"
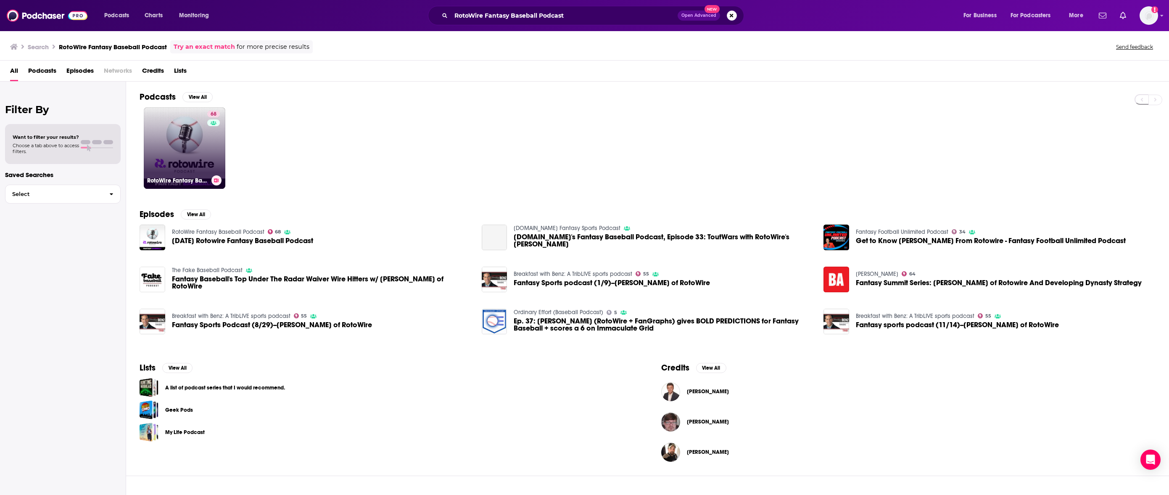
click at [164, 145] on link "68 RotoWire Fantasy Baseball Podcast" at bounding box center [185, 148] width 82 height 82
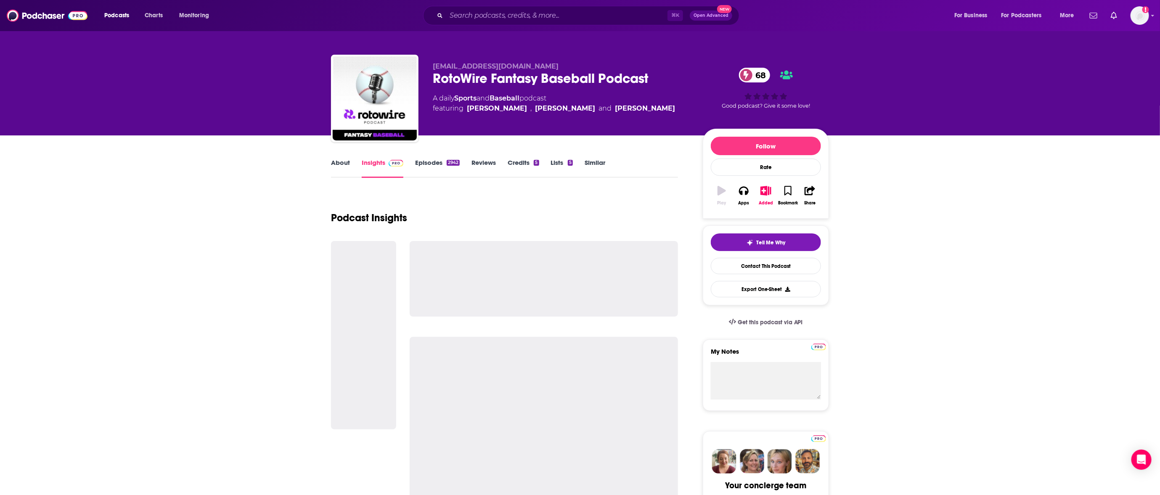
scroll to position [3, 0]
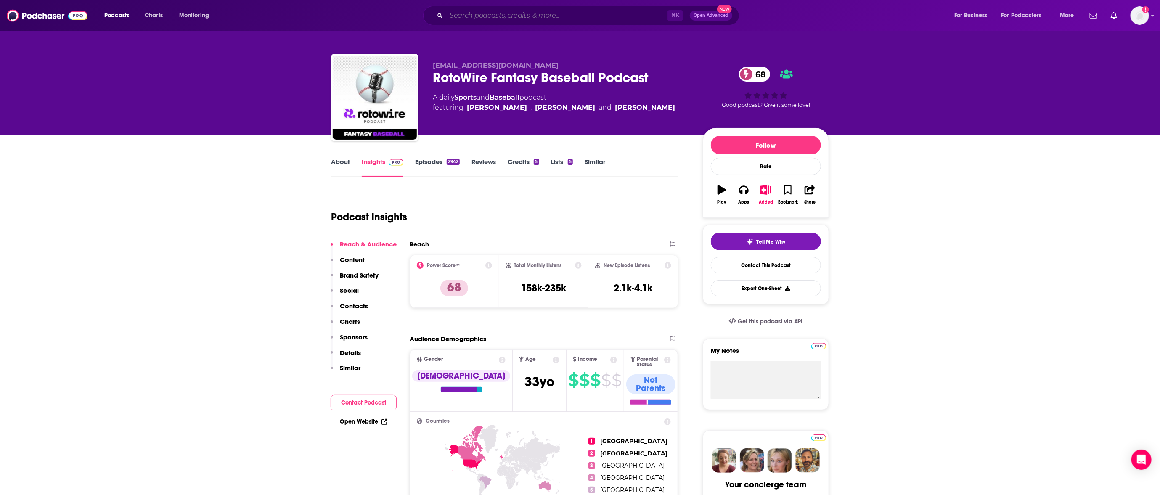
click at [515, 18] on input "Search podcasts, credits, & more..." at bounding box center [556, 15] width 221 height 13
paste input "Sex With [PERSON_NAME]"
type input "Sex With [PERSON_NAME]"
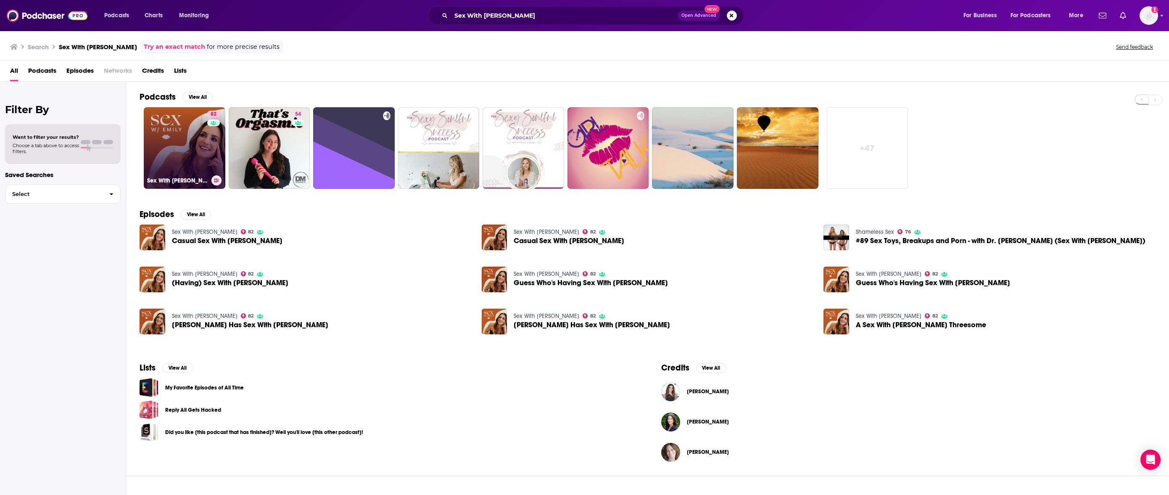
click at [180, 126] on link "82 Sex With [PERSON_NAME]" at bounding box center [185, 148] width 82 height 82
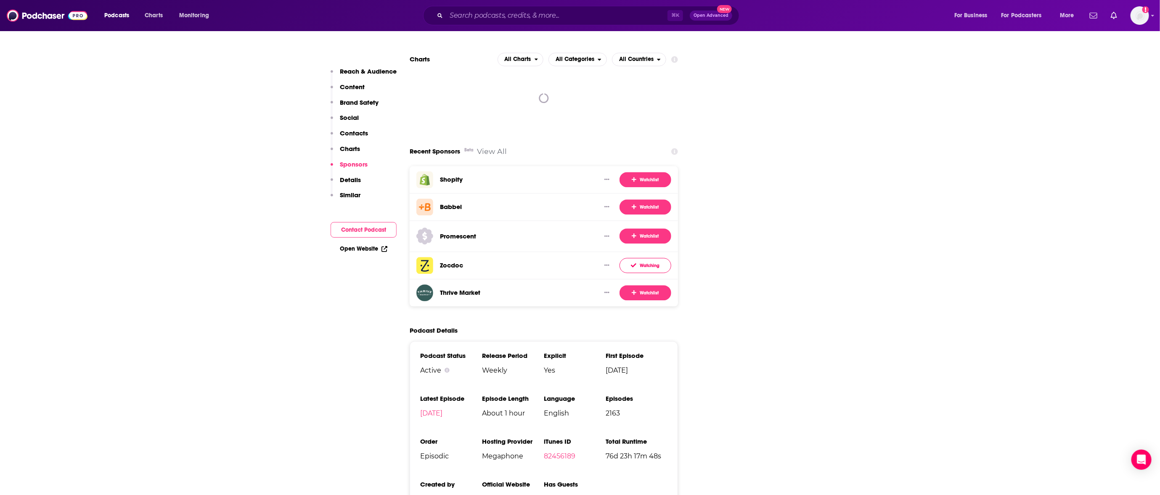
scroll to position [1474, 0]
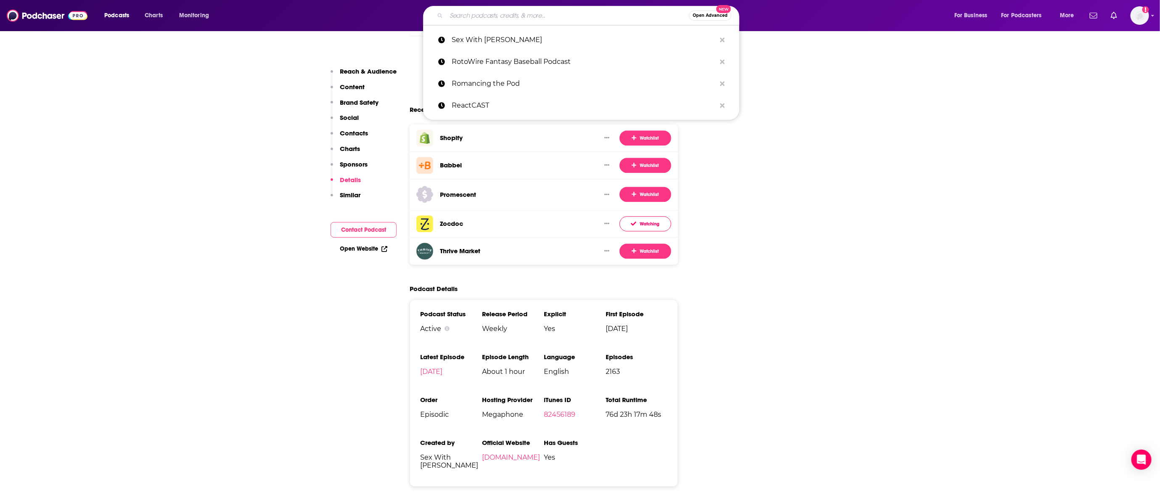
click at [491, 15] on input "Search podcasts, credits, & more..." at bounding box center [567, 15] width 243 height 13
paste input "So Money with [PERSON_NAME]"
type input "So Money with [PERSON_NAME]"
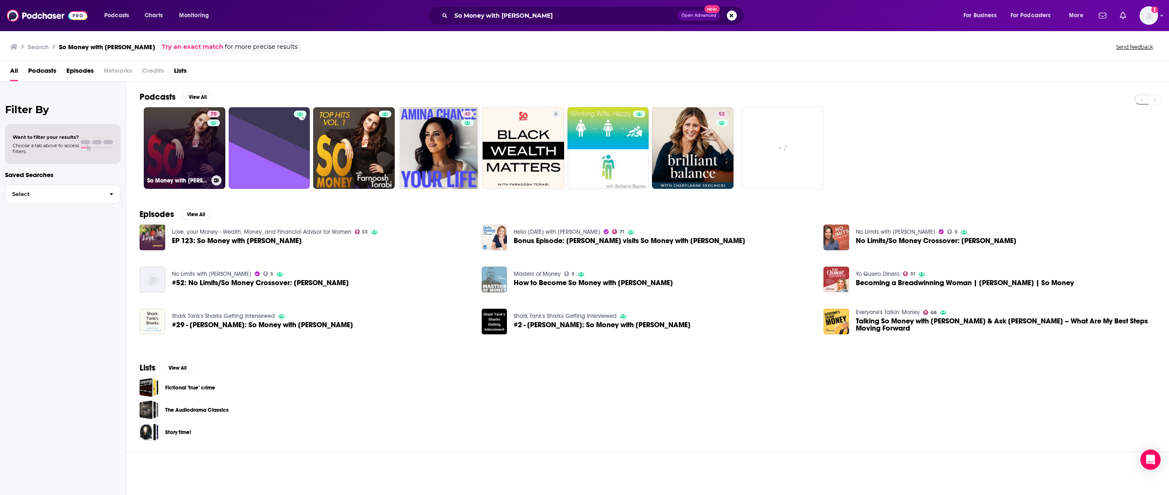
click at [188, 145] on link "70 So Money with [PERSON_NAME]" at bounding box center [185, 148] width 82 height 82
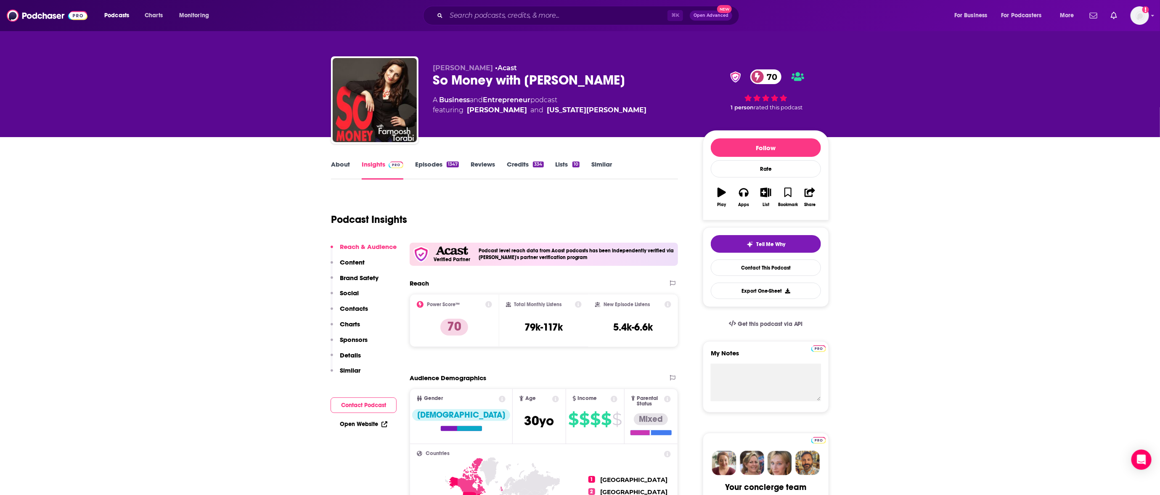
click at [425, 166] on link "Episodes 1347" at bounding box center [437, 169] width 44 height 19
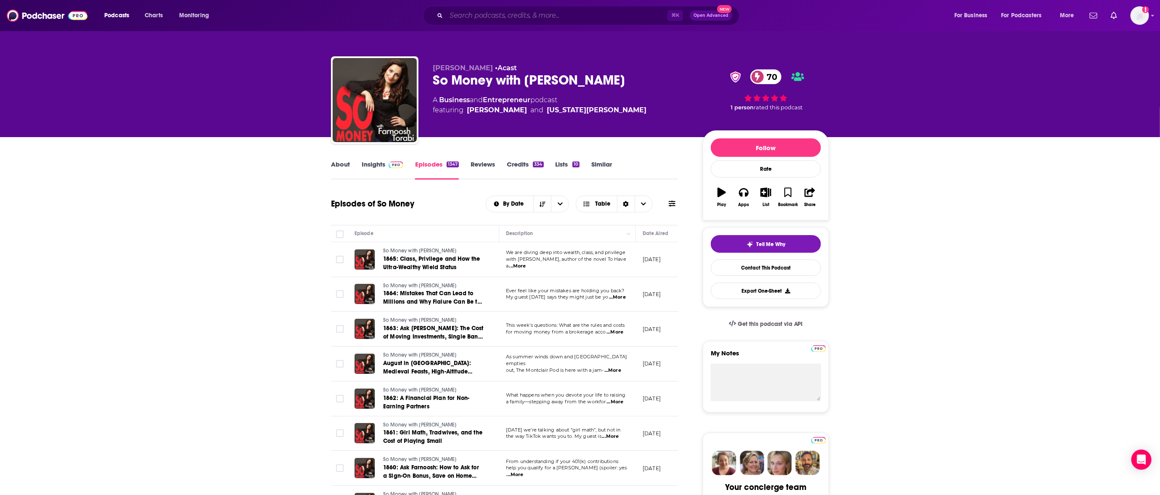
click at [595, 12] on input "Search podcasts, credits, & more..." at bounding box center [556, 15] width 221 height 13
paste input "So True with [PERSON_NAME]"
type input "So True with [PERSON_NAME]"
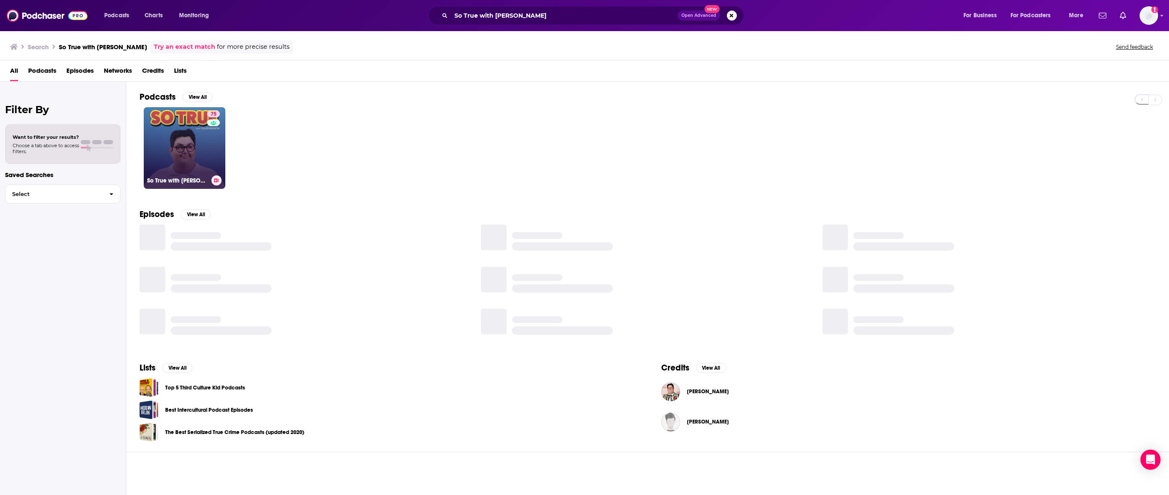
click at [170, 140] on link "75 So True with [PERSON_NAME]" at bounding box center [185, 148] width 82 height 82
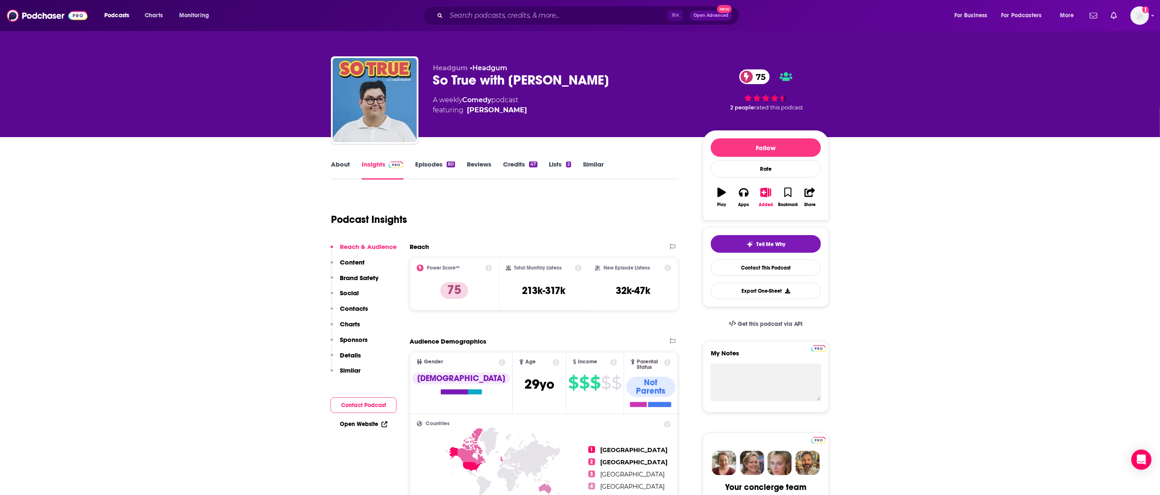
click at [428, 163] on link "Episodes 80" at bounding box center [435, 169] width 40 height 19
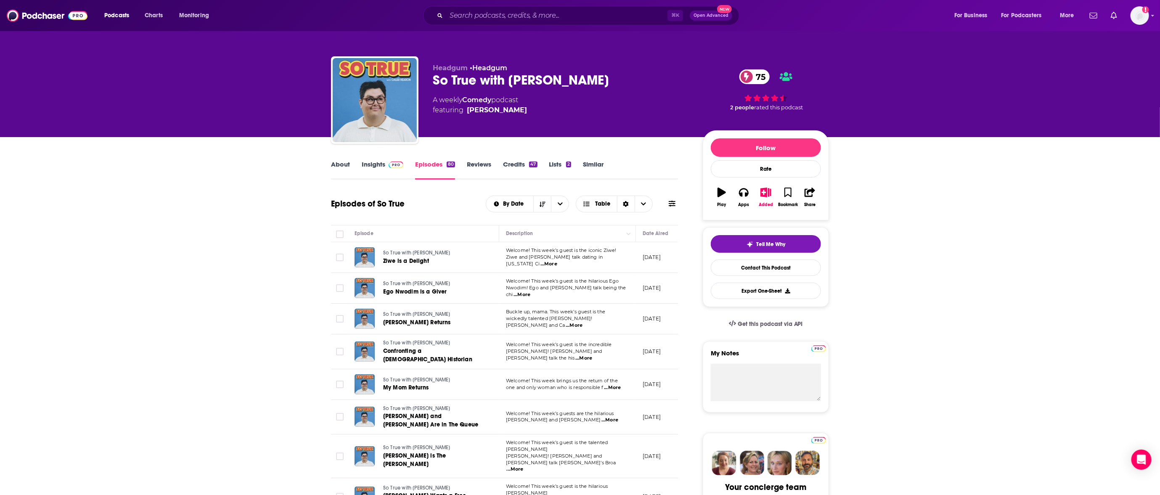
click at [502, 9] on div "⌘ K Open Advanced New" at bounding box center [581, 15] width 316 height 19
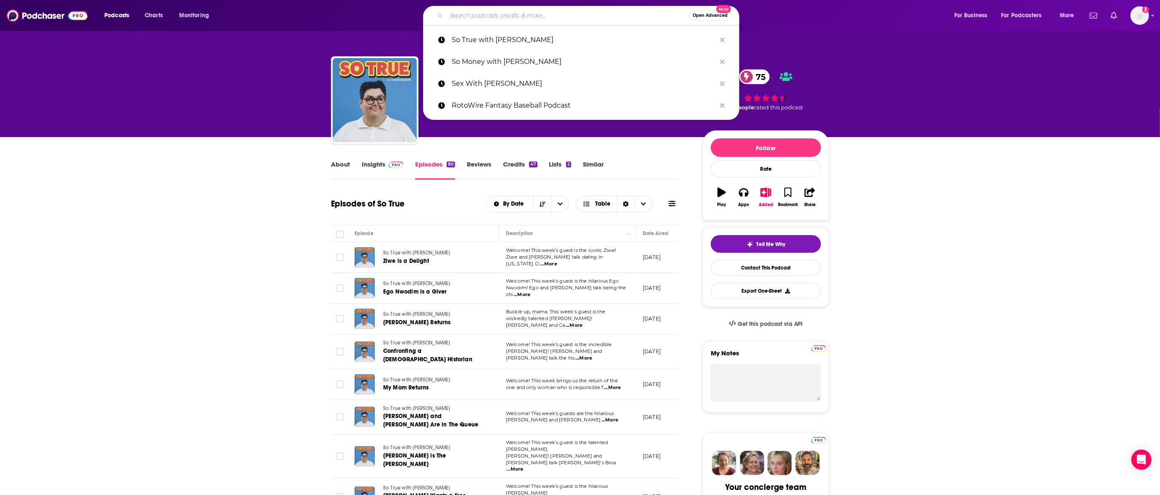
click at [503, 12] on input "Search podcasts, credits, & more..." at bounding box center [567, 15] width 243 height 13
paste input "Strict Scrutiny"
type input "Strict Scrutiny"
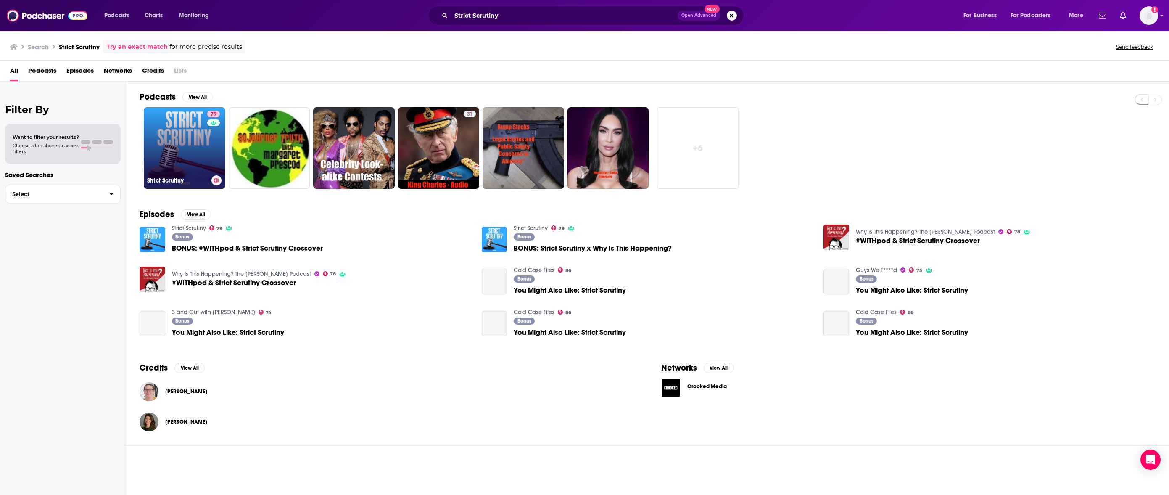
click at [165, 131] on link "79 Strict Scrutiny" at bounding box center [185, 148] width 82 height 82
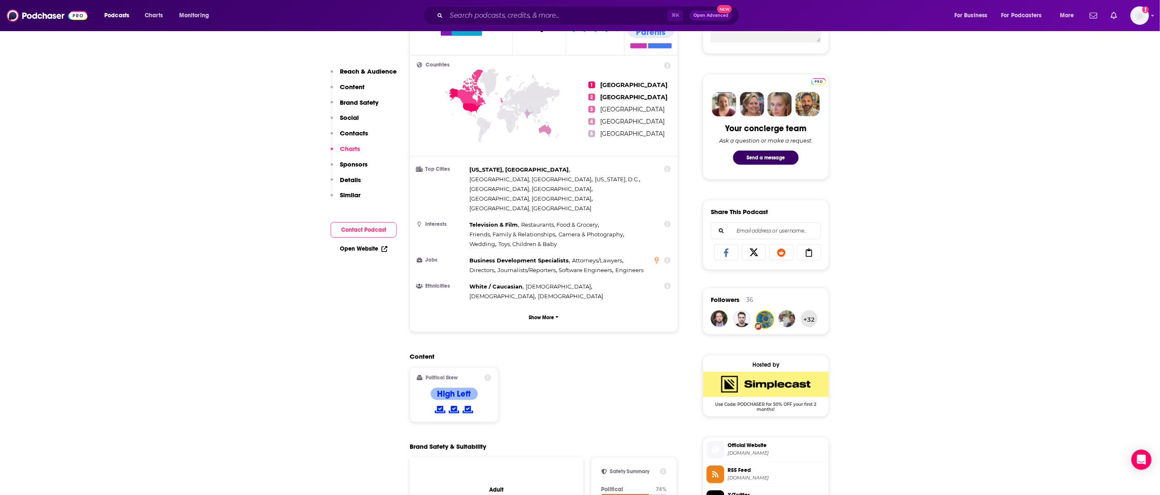
scroll to position [294, 0]
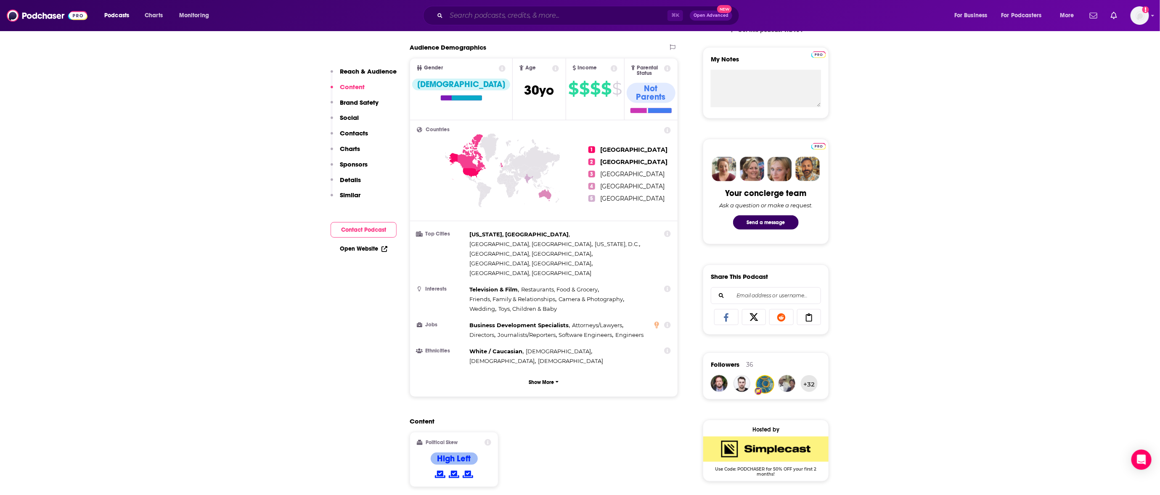
click at [536, 14] on input "Search podcasts, credits, & more..." at bounding box center [556, 15] width 221 height 13
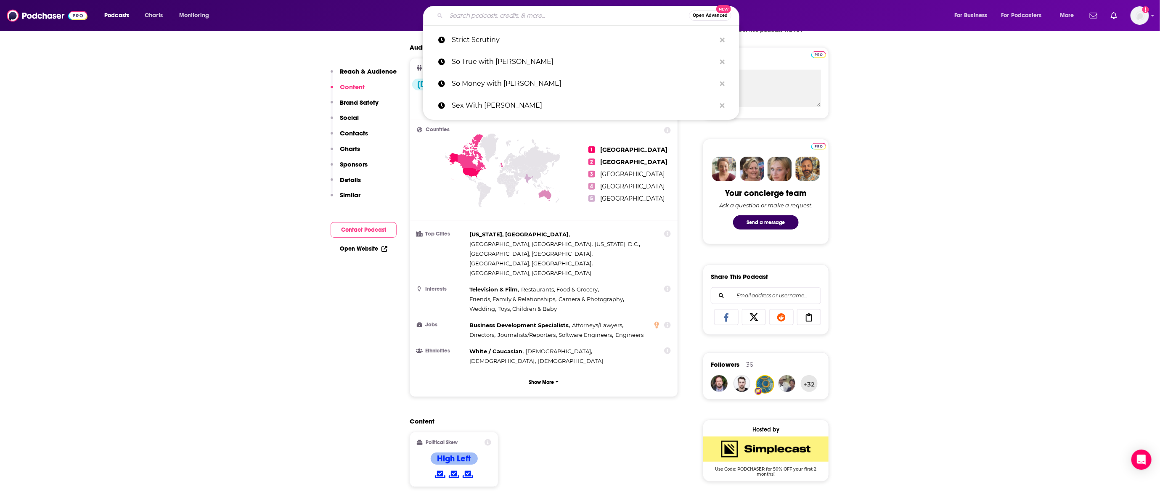
paste input "Tactful Pettiness with [PERSON_NAME] and [PERSON_NAME]"
type input "Tactful Pettiness with [PERSON_NAME] and [PERSON_NAME]"
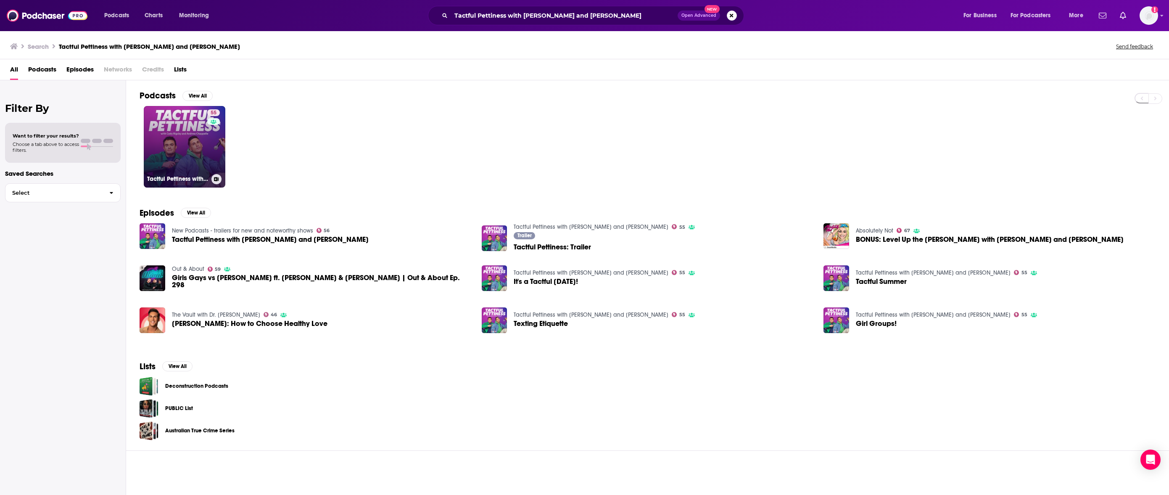
click at [180, 139] on link "55 Tactful Pettiness with [PERSON_NAME] and [PERSON_NAME]" at bounding box center [185, 147] width 82 height 82
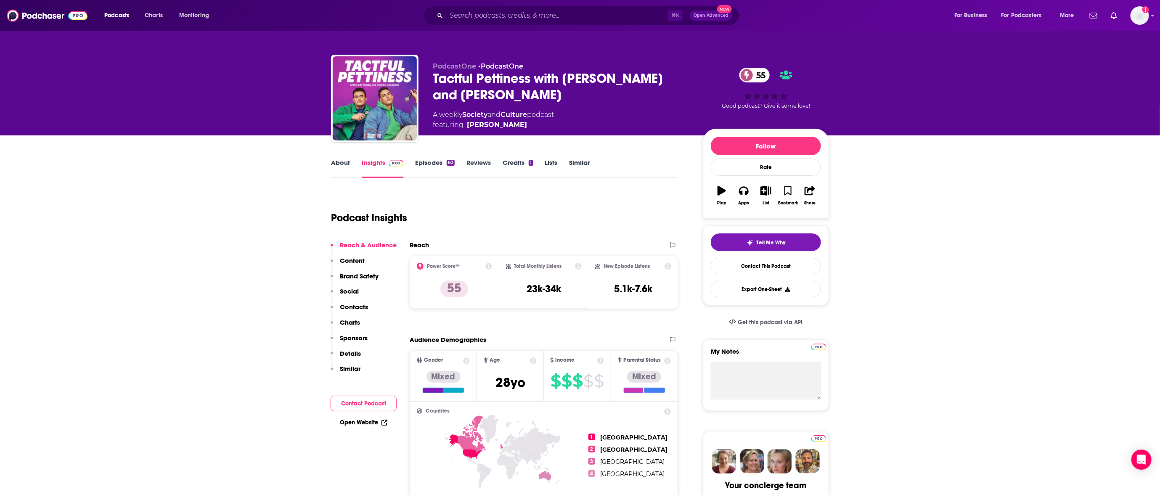
scroll to position [3, 0]
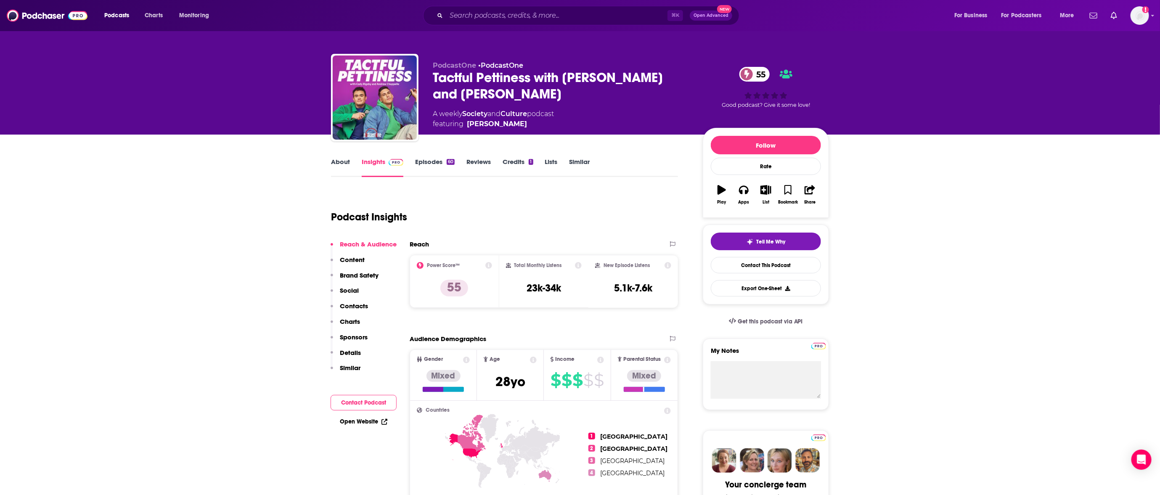
click at [437, 169] on link "Episodes 60" at bounding box center [435, 167] width 40 height 19
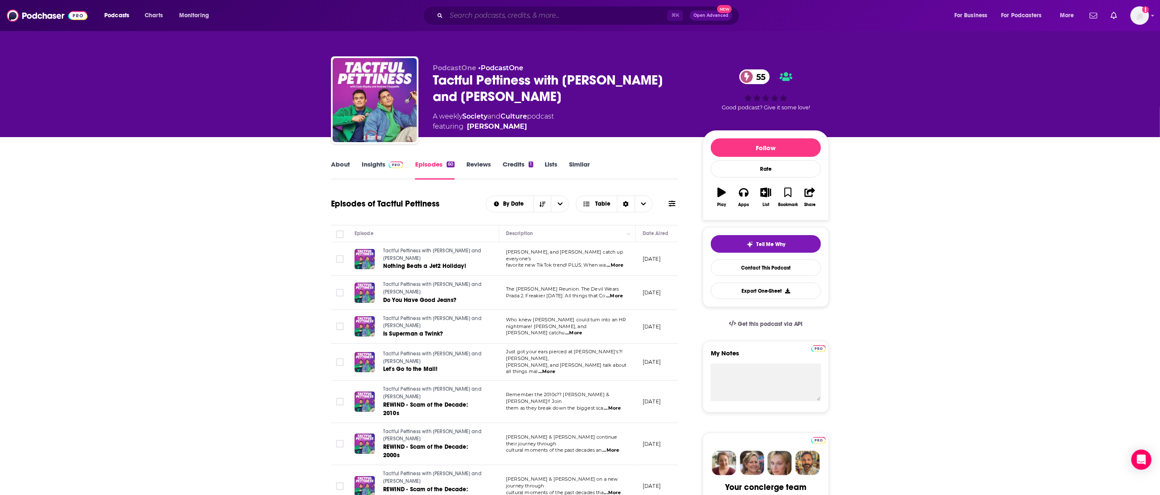
click at [579, 12] on input "Search podcasts, credits, & more..." at bounding box center [556, 15] width 221 height 13
paste input "The Anxiety Coaches Podcast"
type input "The Anxiety Coaches Podcast"
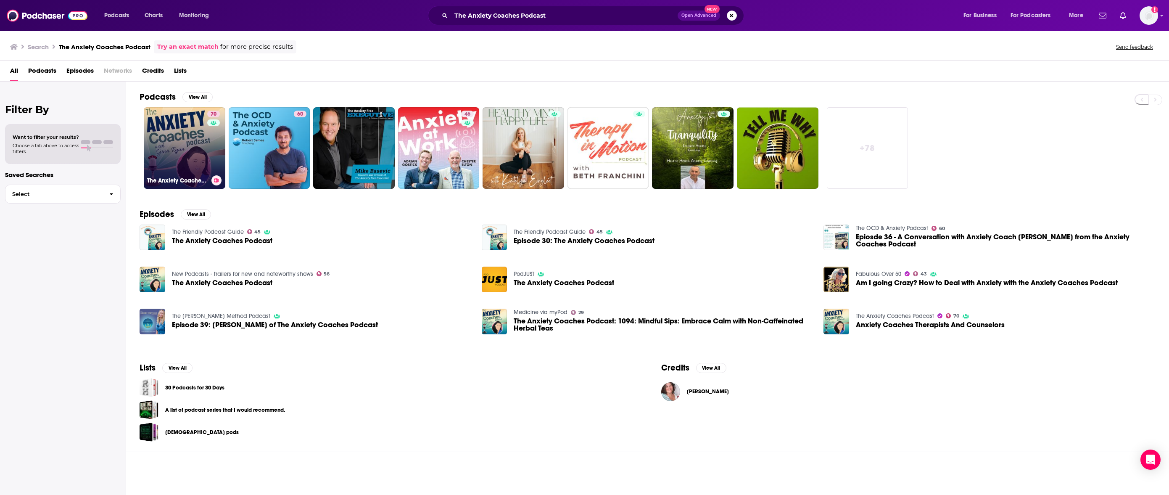
click at [189, 131] on link "70 The Anxiety Coaches Podcast" at bounding box center [185, 148] width 82 height 82
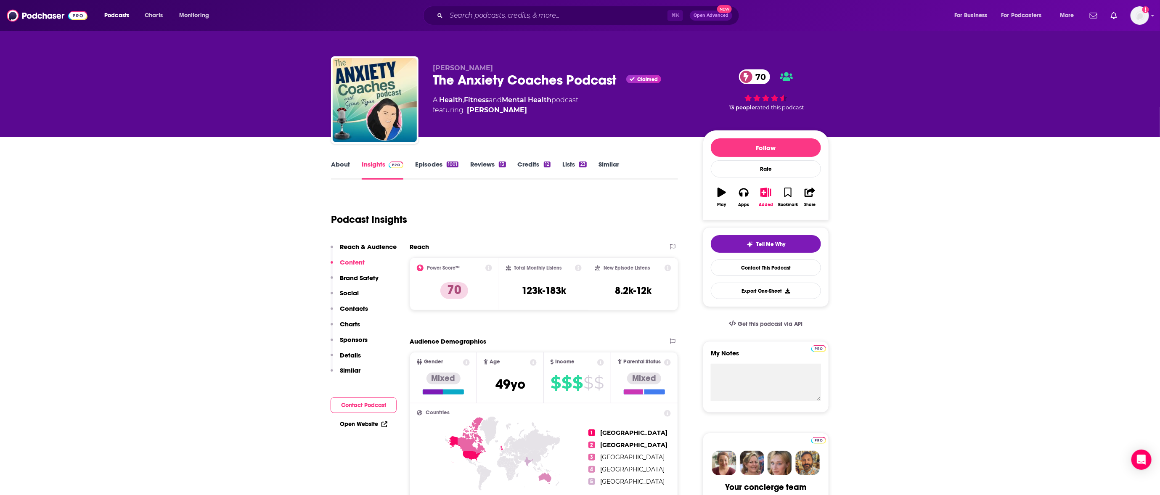
click at [425, 161] on link "Episodes 1001" at bounding box center [436, 169] width 43 height 19
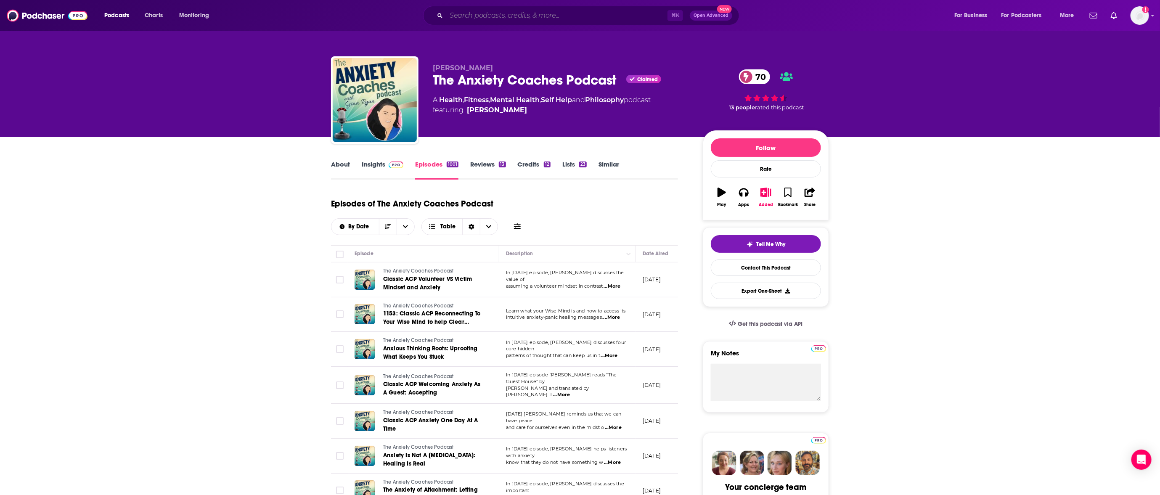
click at [575, 13] on input "Search podcasts, credits, & more..." at bounding box center [556, 15] width 221 height 13
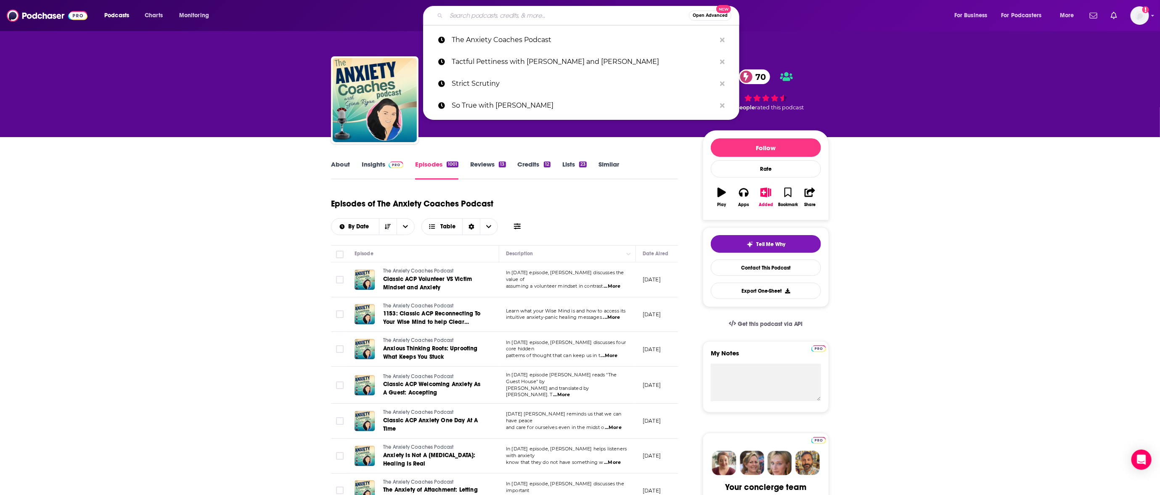
paste input "The Bonfire with [PERSON_NAME] and [PERSON_NAME]"
type input "The Bonfire with [PERSON_NAME] and [PERSON_NAME]"
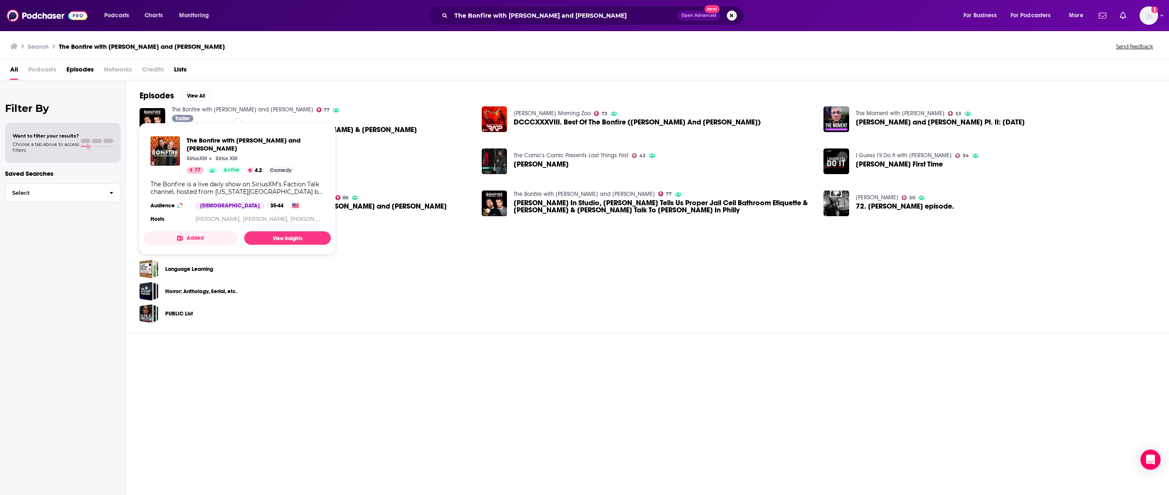
click at [217, 111] on link "The Bonfire with [PERSON_NAME] and [PERSON_NAME]" at bounding box center [242, 109] width 141 height 7
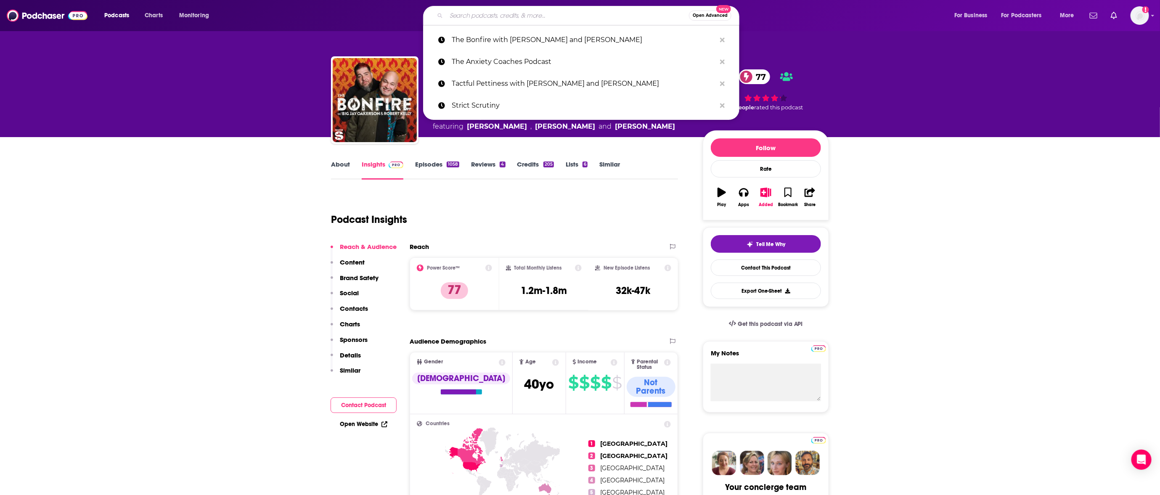
click at [543, 15] on input "Search podcasts, credits, & more..." at bounding box center [567, 15] width 243 height 13
paste input "The Bulwark Podcast"
type input "The Bulwark Podcast"
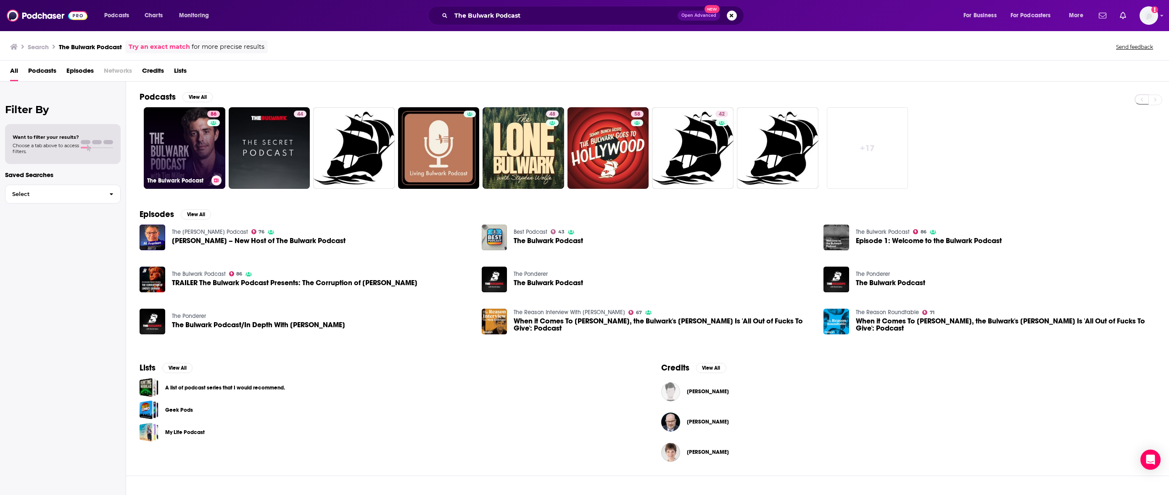
click at [179, 127] on link "86 The Bulwark Podcast" at bounding box center [185, 148] width 82 height 82
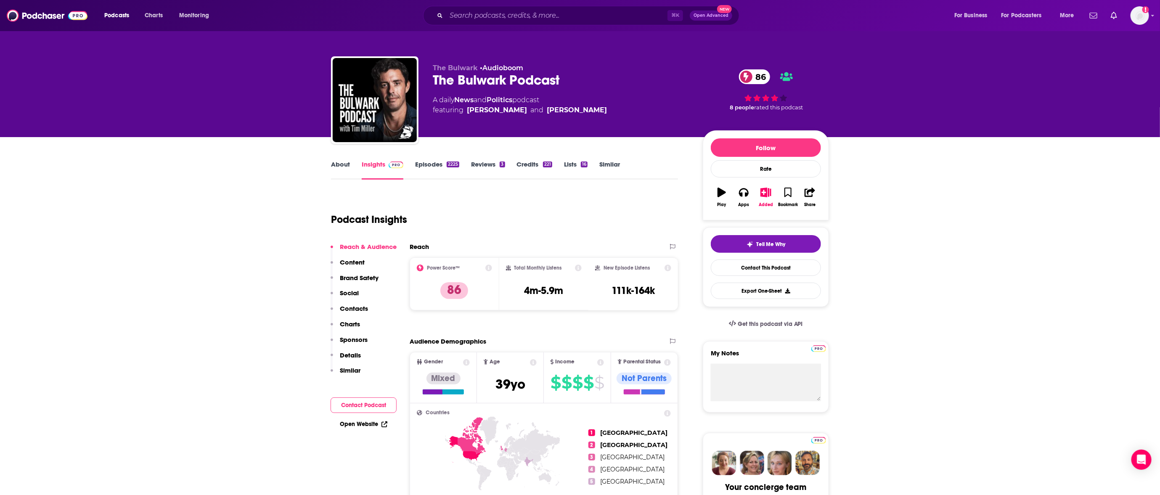
click at [433, 162] on link "Episodes 2225" at bounding box center [437, 169] width 44 height 19
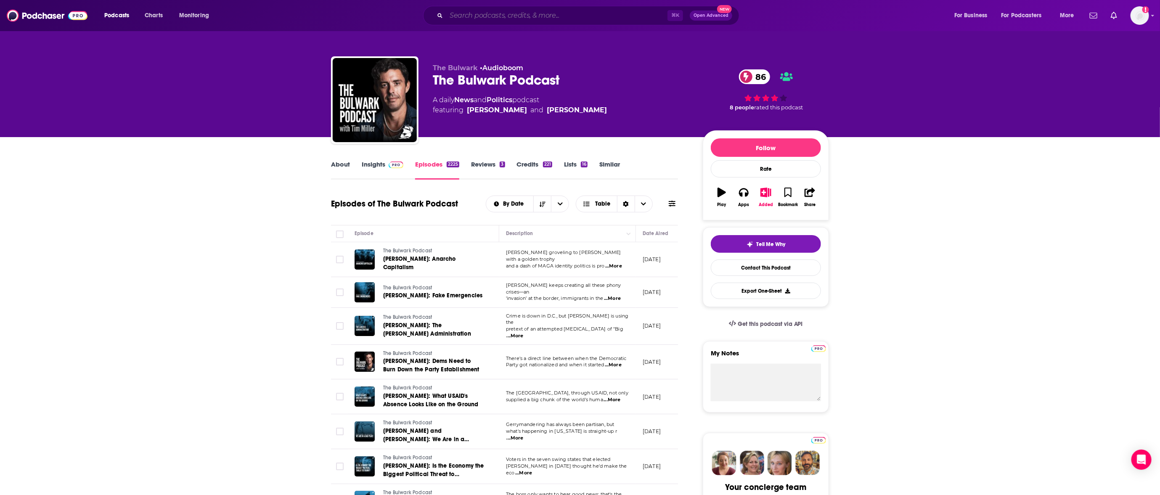
click at [520, 15] on input "Search podcasts, credits, & more..." at bounding box center [556, 15] width 221 height 13
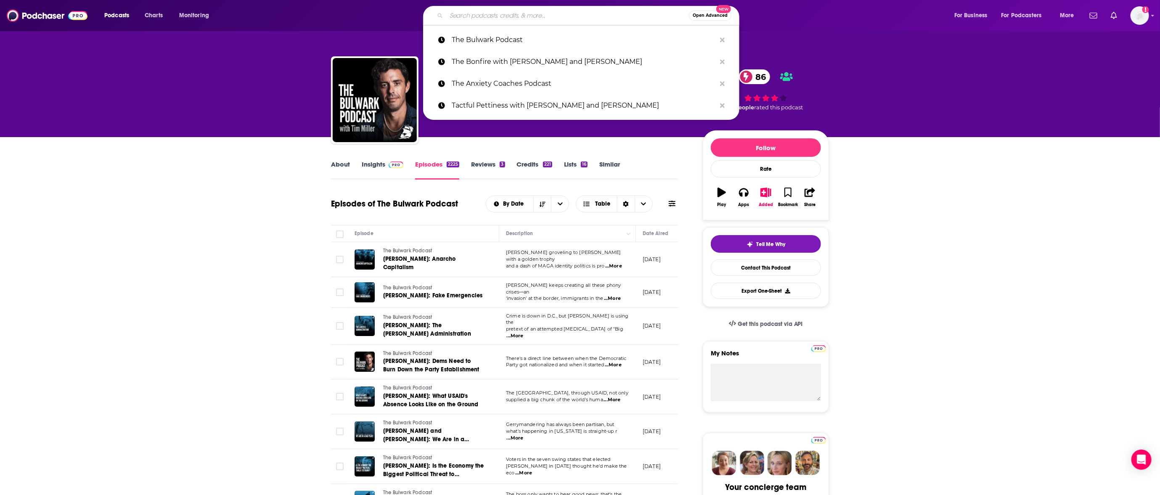
paste input "The [PERSON_NAME] Show"
type input "The [PERSON_NAME] Show"
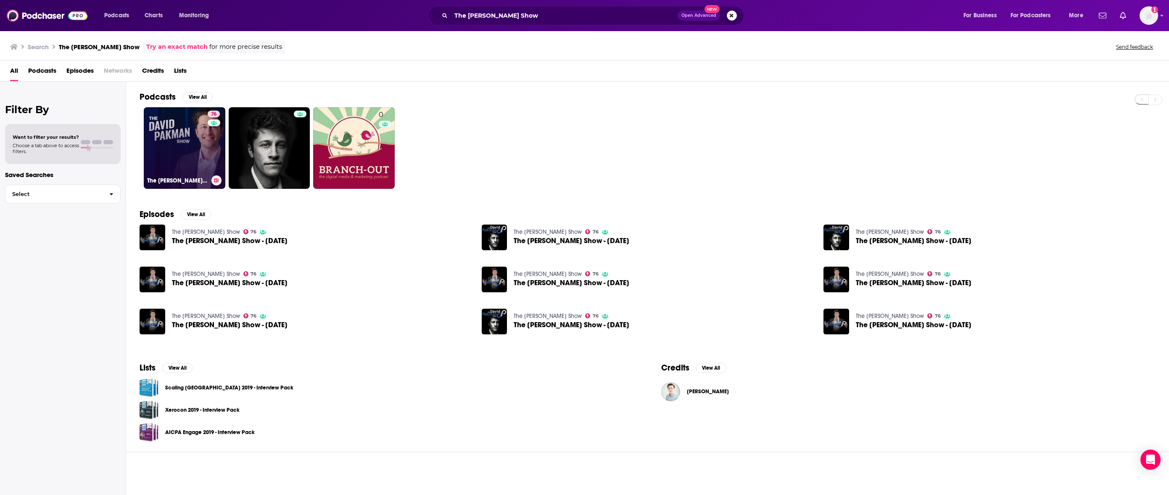
click at [160, 124] on link "76 The [PERSON_NAME] Show" at bounding box center [185, 148] width 82 height 82
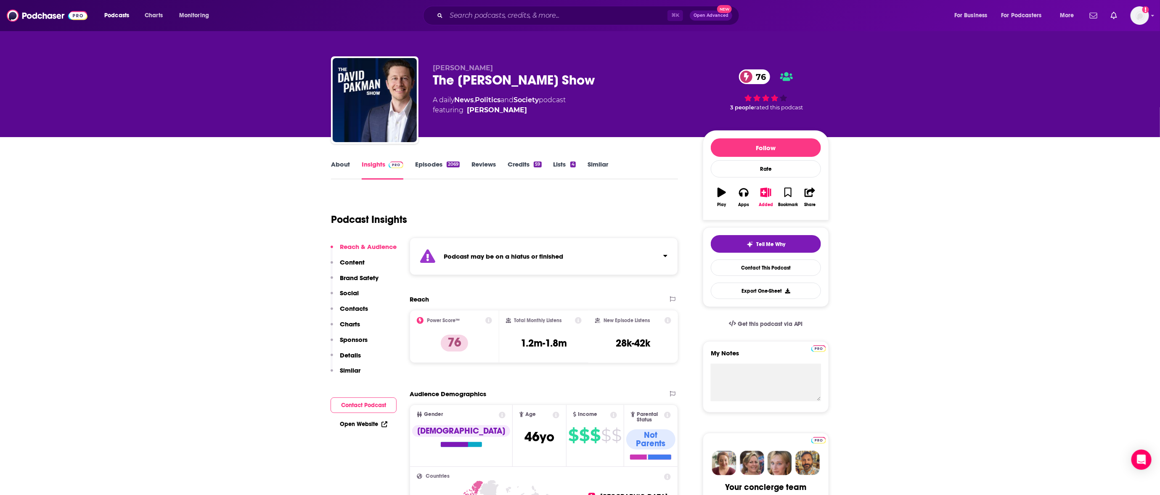
click at [437, 161] on link "Episodes 2069" at bounding box center [437, 169] width 45 height 19
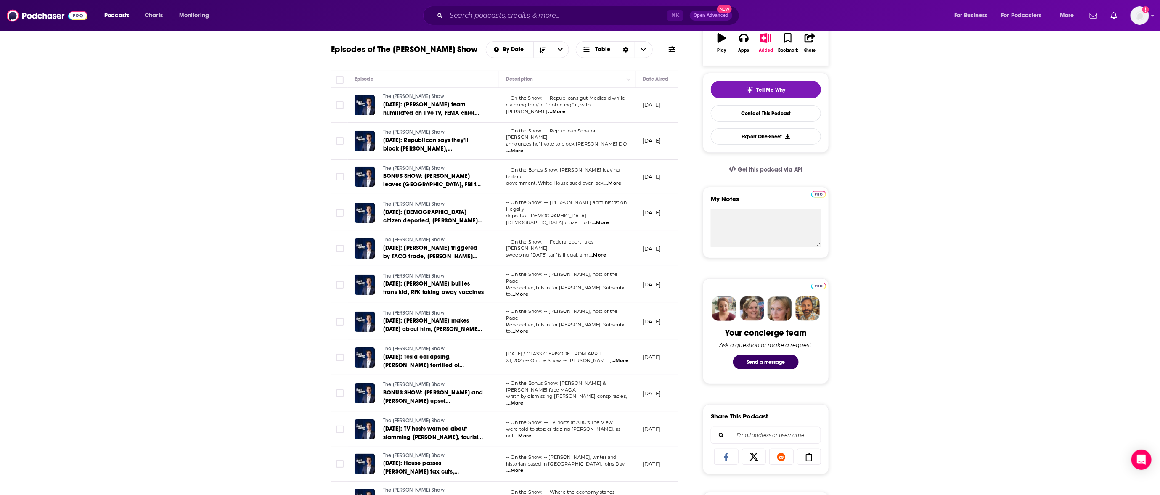
scroll to position [162, 0]
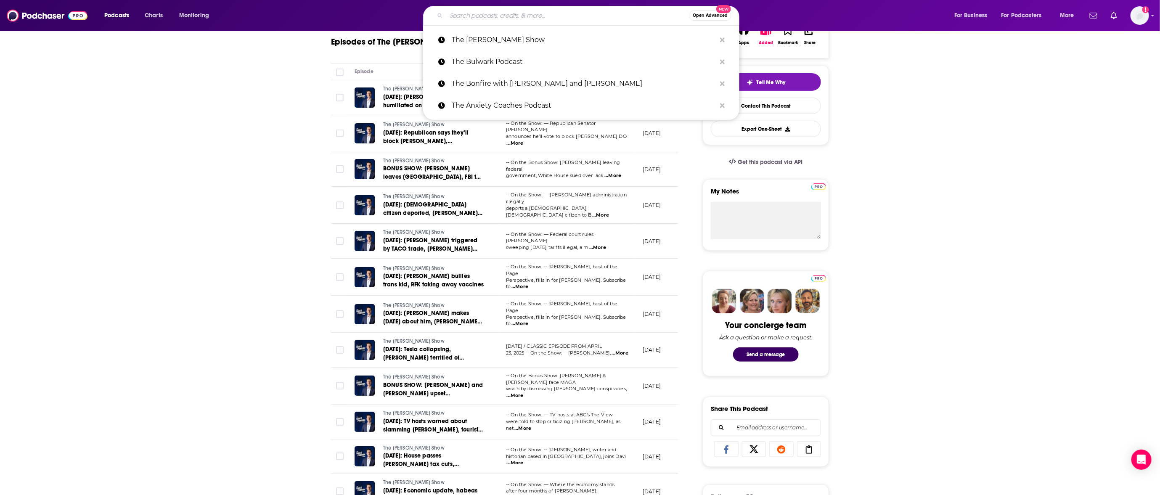
click at [538, 16] on input "Search podcasts, credits, & more..." at bounding box center [567, 15] width 243 height 13
paste input "The [PERSON_NAME] Podcast"
type input "The [PERSON_NAME] Podcast"
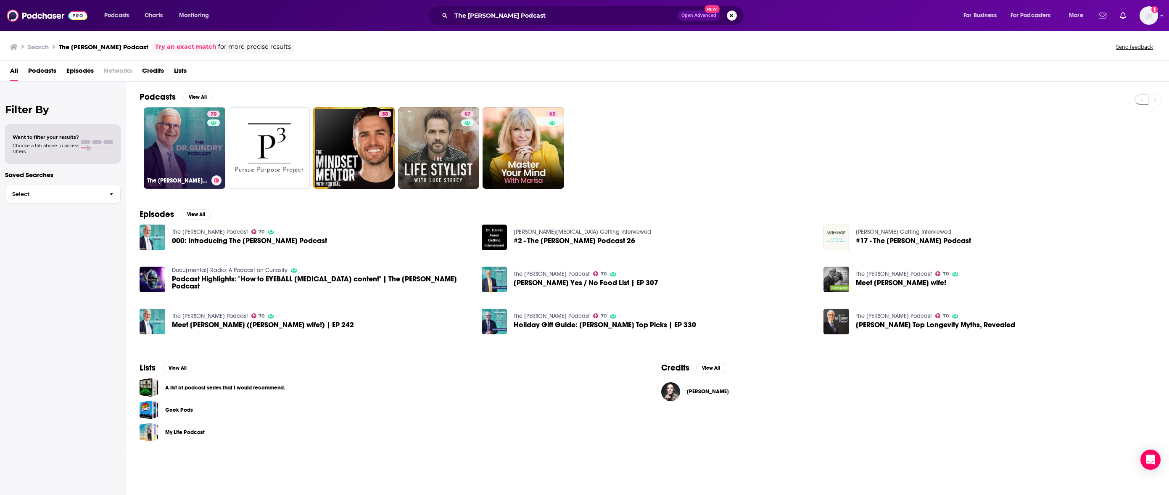
click at [194, 136] on link "70 The [PERSON_NAME] Podcast" at bounding box center [185, 148] width 82 height 82
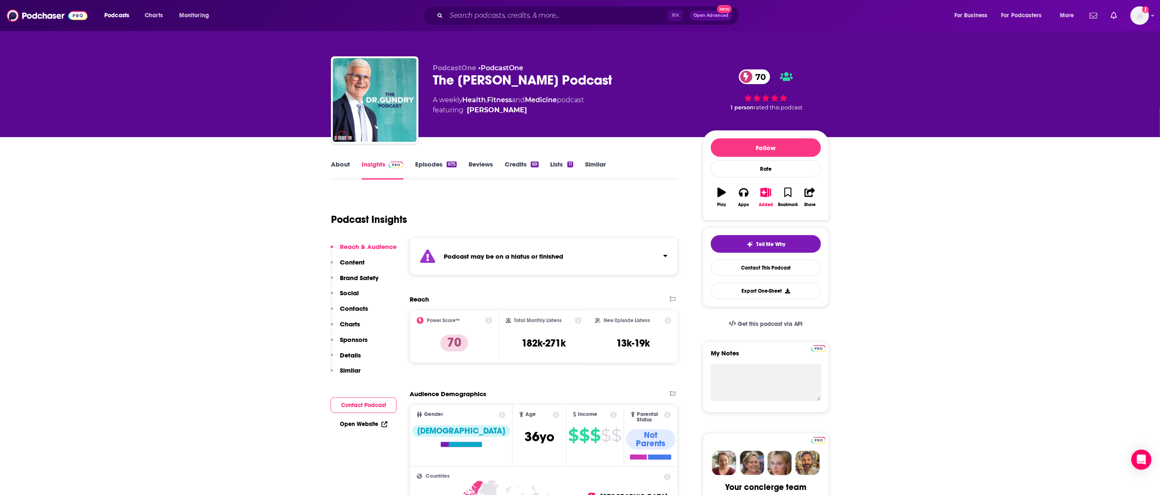
click at [432, 166] on link "Episodes 675" at bounding box center [436, 169] width 42 height 19
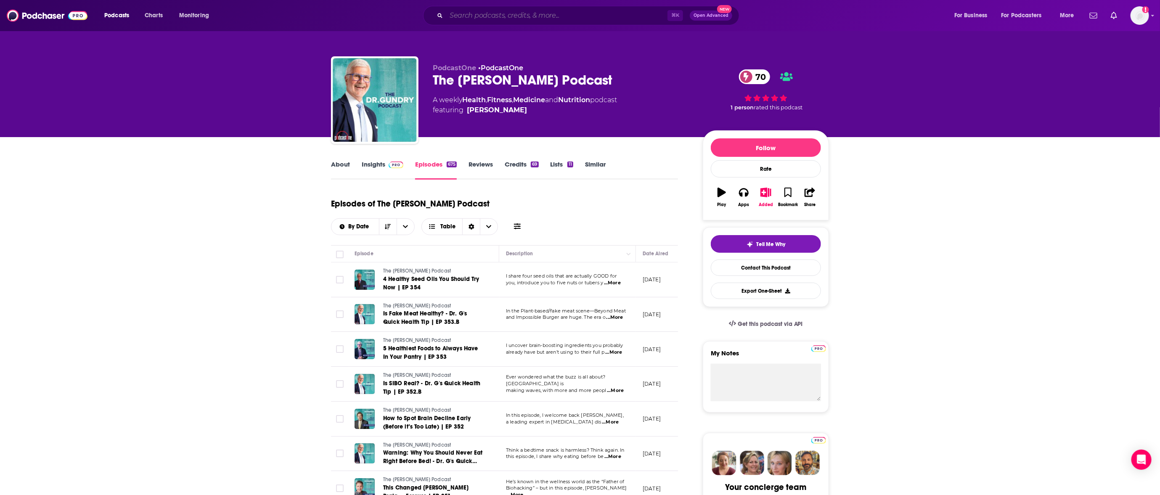
click at [598, 18] on input "Search podcasts, credits, & more..." at bounding box center [556, 15] width 221 height 13
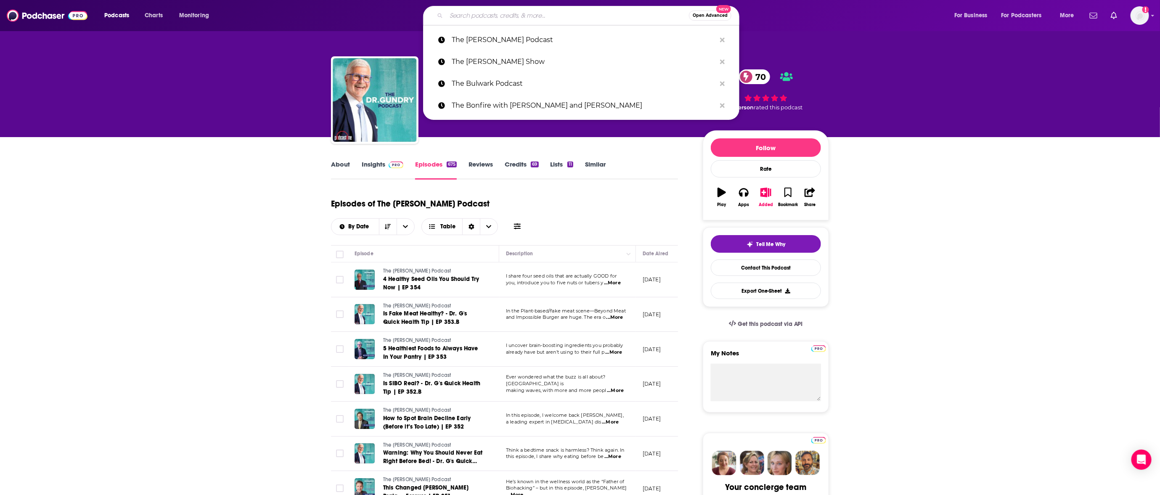
paste input "The Geek Buddies"
type input "The Geek Buddies"
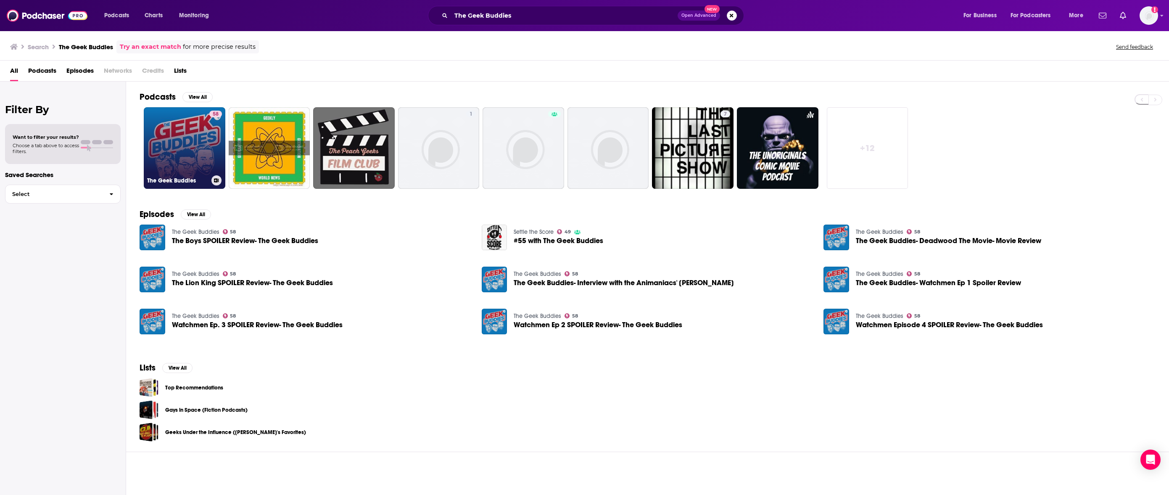
click at [182, 135] on link "58 The Geek Buddies" at bounding box center [185, 148] width 82 height 82
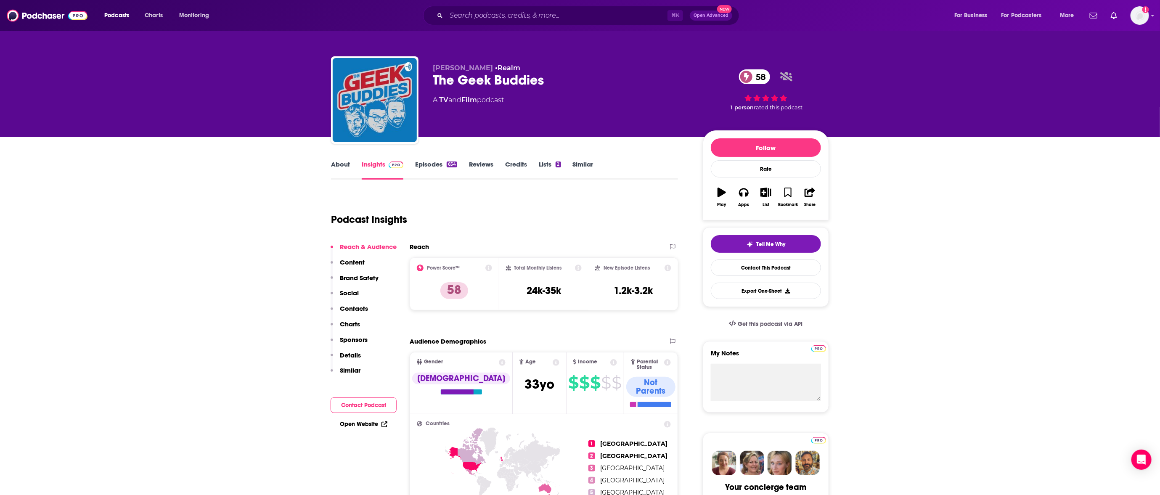
click at [435, 165] on link "Episodes 654" at bounding box center [436, 169] width 42 height 19
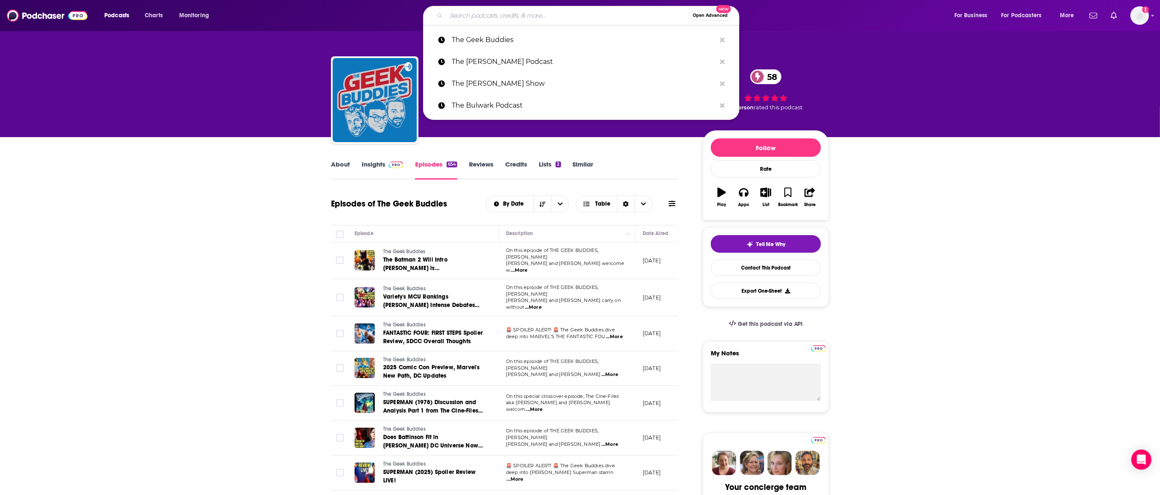
click at [543, 13] on input "Search podcasts, credits, & more..." at bounding box center [567, 15] width 243 height 13
paste input "The Majority Report with Sam Seder"
type input "The Majority Report with Sam Seder"
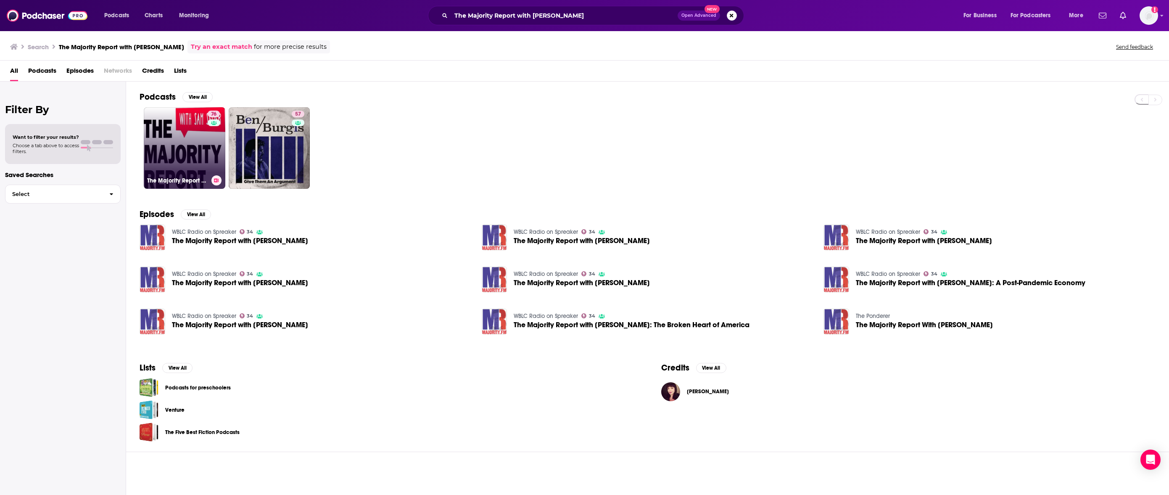
click at [177, 134] on link "76 The Majority Report with Sam Seder" at bounding box center [185, 148] width 82 height 82
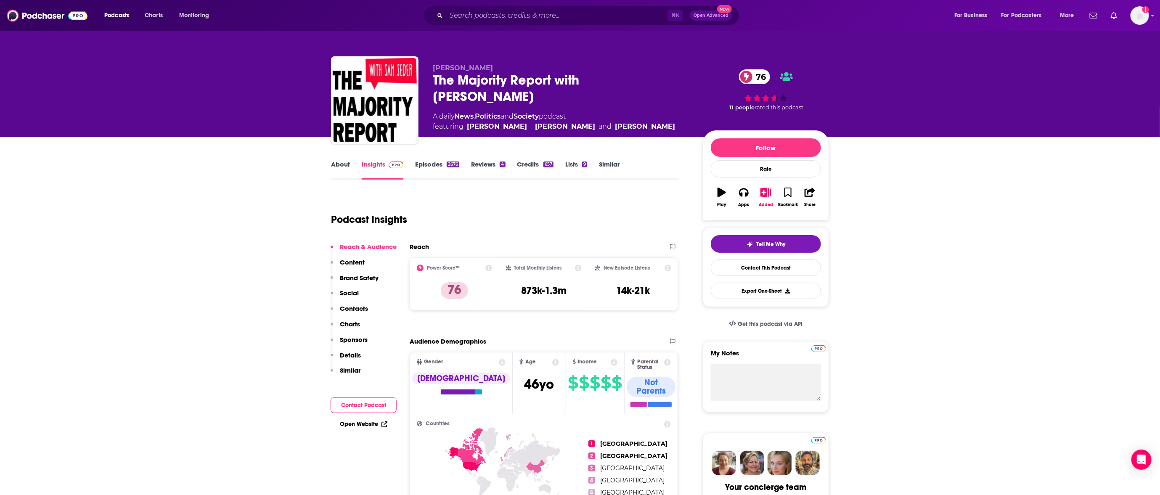
click at [429, 170] on link "Episodes 2676" at bounding box center [437, 169] width 44 height 19
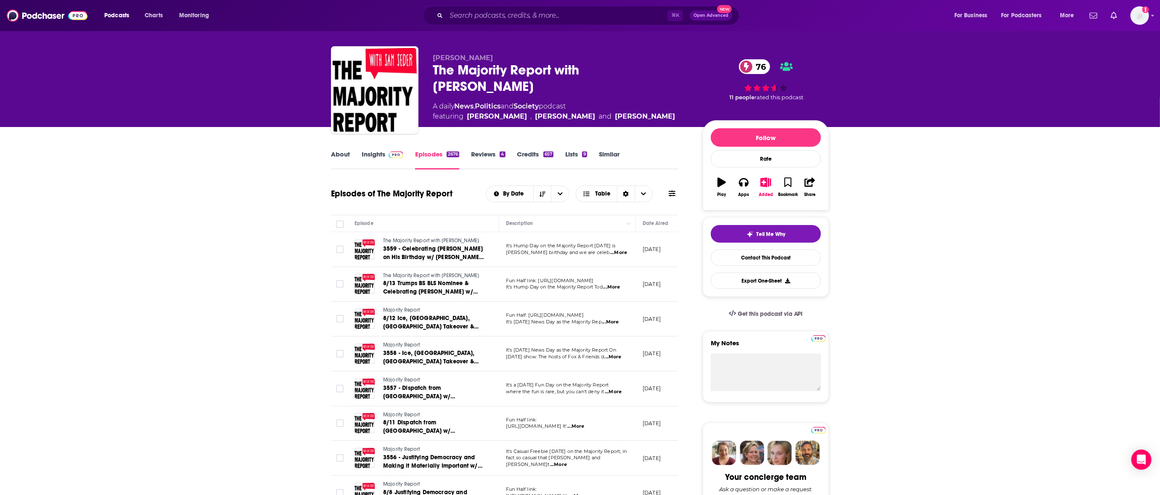
scroll to position [123, 0]
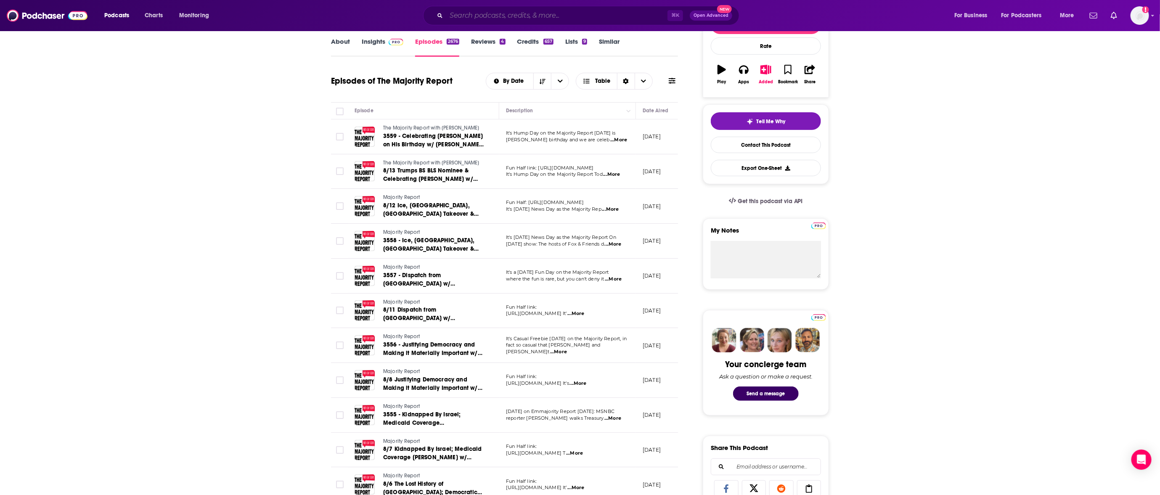
click at [561, 18] on input "Search podcasts, credits, & more..." at bounding box center [556, 15] width 221 height 13
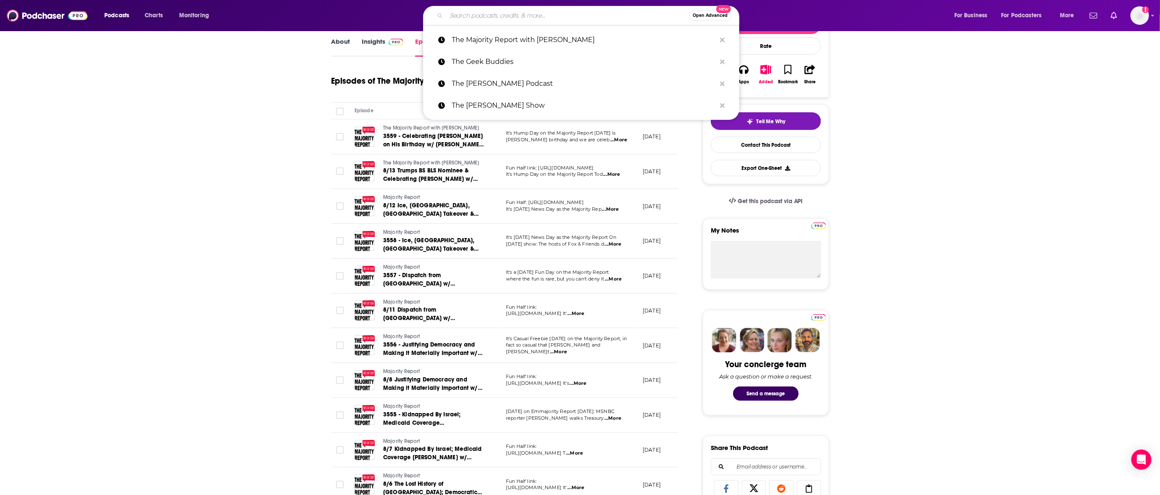
paste input "Where Should We Begin? with Esther Perel"
type input "Where Should We Begin? with Esther Perel"
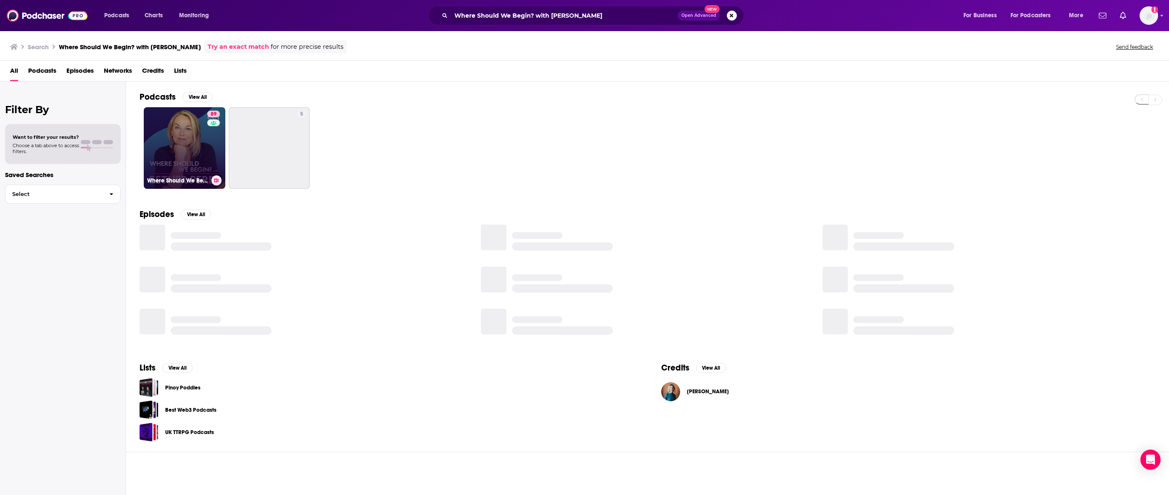
click at [168, 134] on link "89 Where Should We Begin? with Esther Perel" at bounding box center [185, 148] width 82 height 82
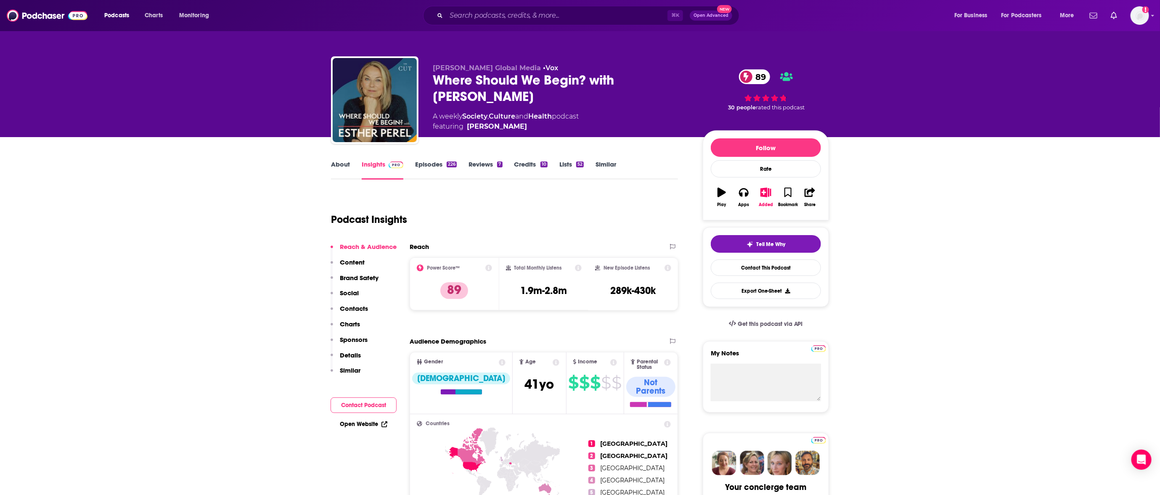
click at [436, 167] on link "Episodes 226" at bounding box center [436, 169] width 42 height 19
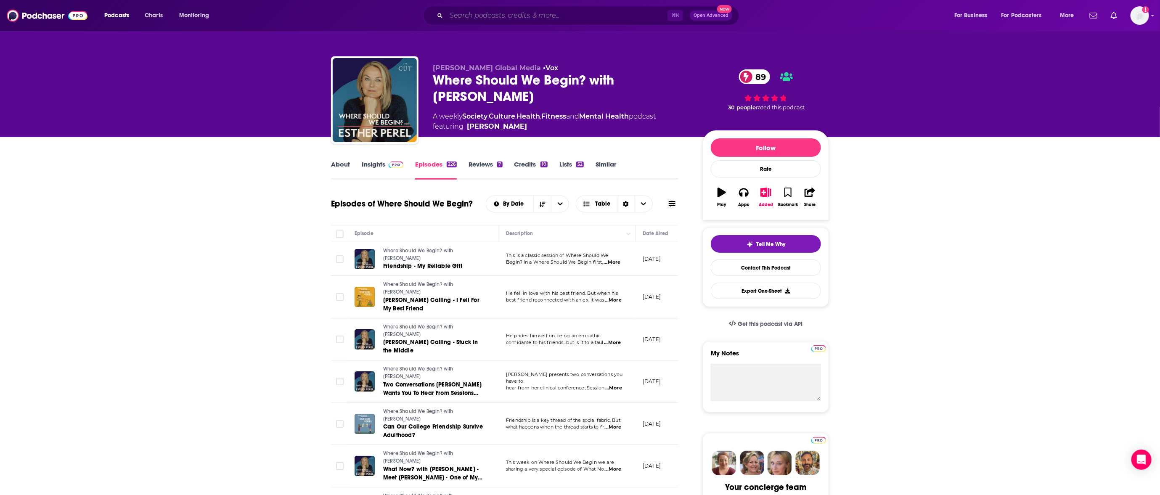
click at [543, 16] on input "Search podcasts, credits, & more..." at bounding box center [556, 15] width 221 height 13
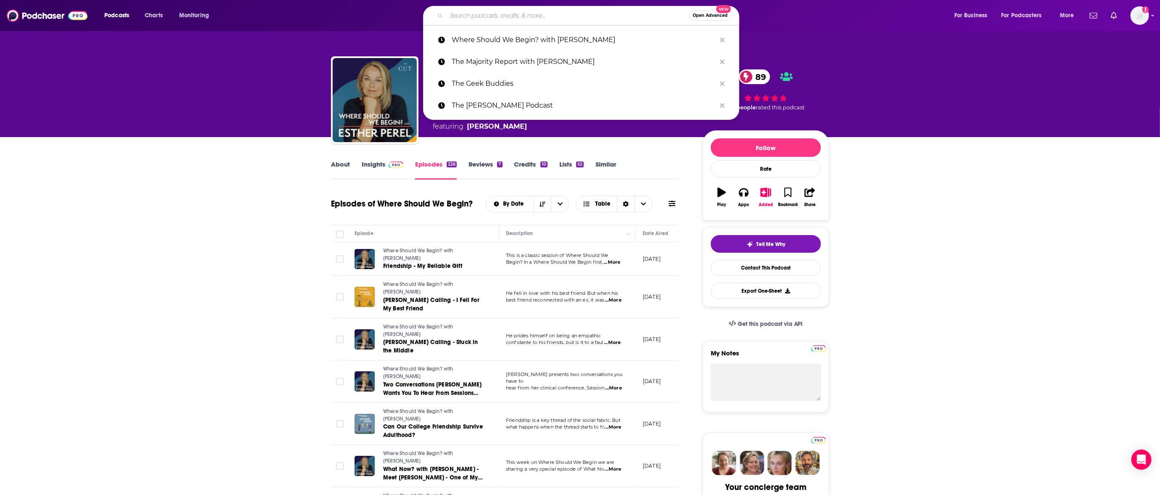
paste input "Your Favorite Aunties"
type input "Your Favorite Aunties"
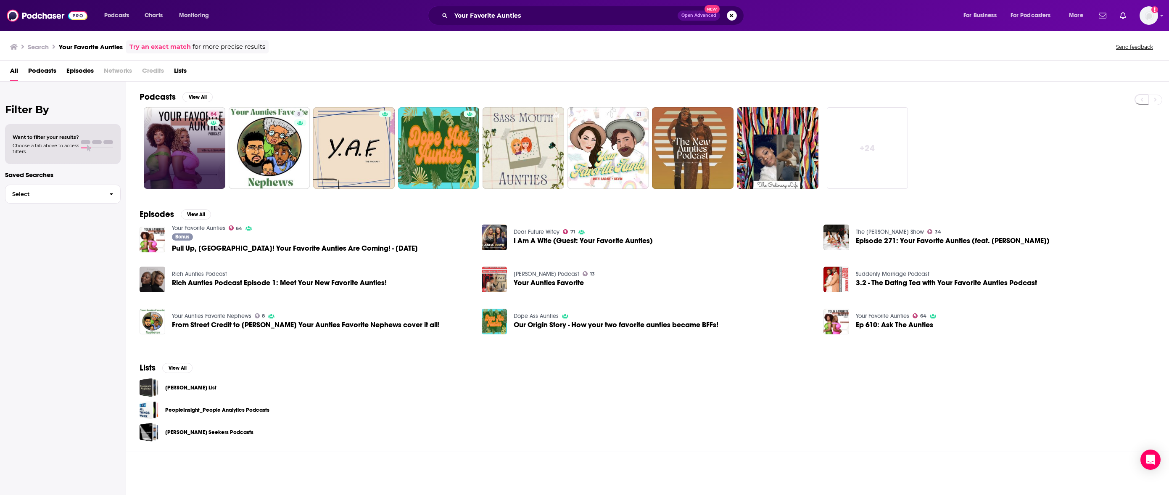
click at [181, 127] on link "64" at bounding box center [185, 148] width 82 height 82
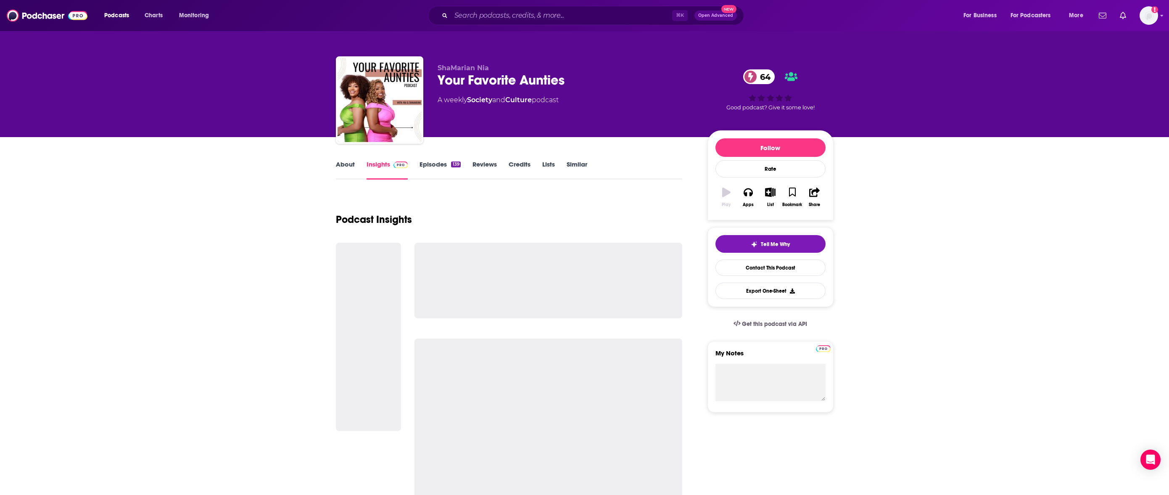
click at [180, 132] on div "ShaMarian Nia Your Favorite Aunties 64 A weekly Society and Culture podcast 64 …" at bounding box center [584, 68] width 1169 height 137
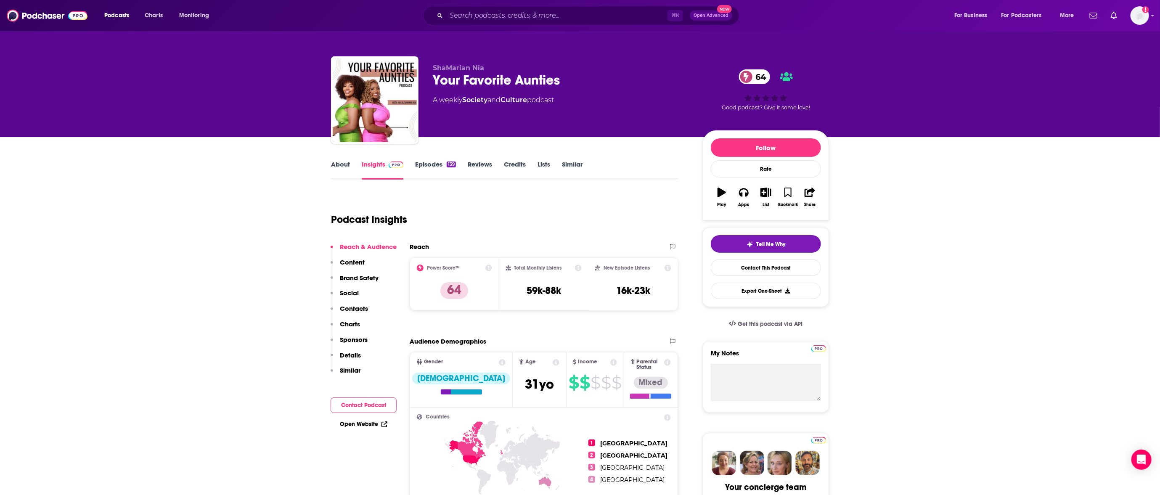
click at [435, 169] on link "Episodes 139" at bounding box center [435, 169] width 41 height 19
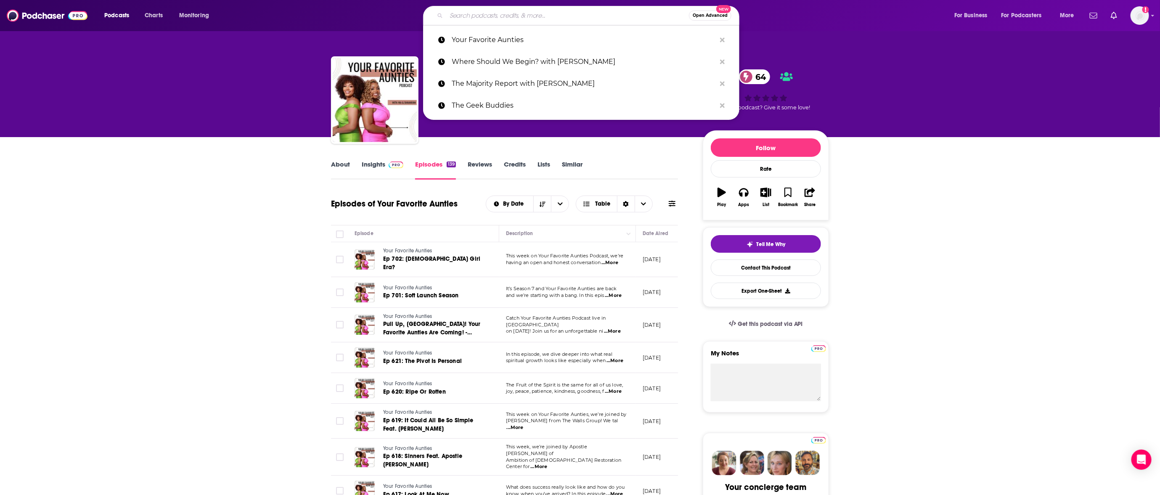
click at [543, 17] on input "Search podcasts, credits, & more..." at bounding box center [567, 15] width 243 height 13
paste input "Legend"
type input "Legend"
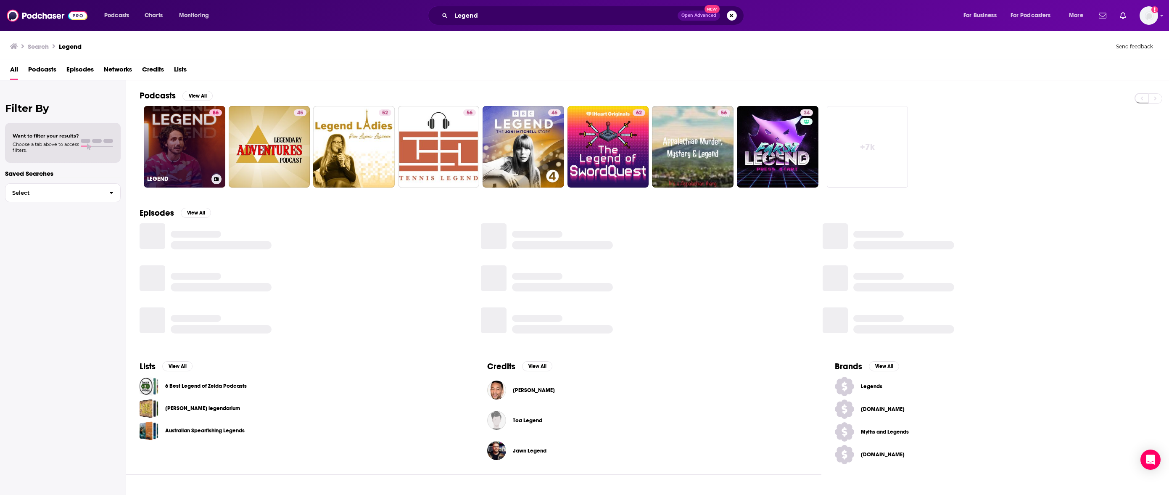
click at [159, 137] on link "86 LEGEND" at bounding box center [185, 147] width 82 height 82
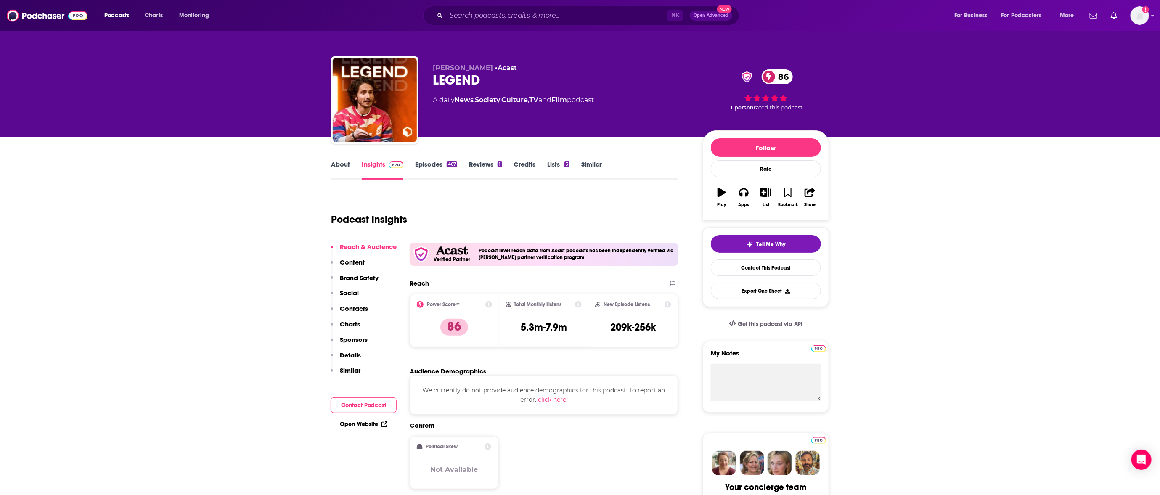
click at [431, 165] on link "Episodes 467" at bounding box center [436, 169] width 42 height 19
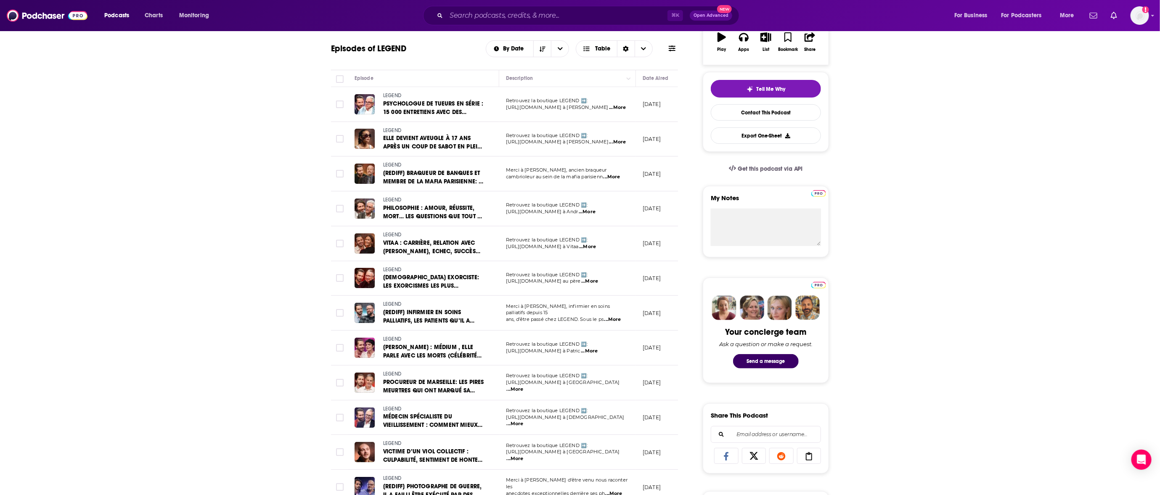
scroll to position [254, 0]
